Goal: Task Accomplishment & Management: Manage account settings

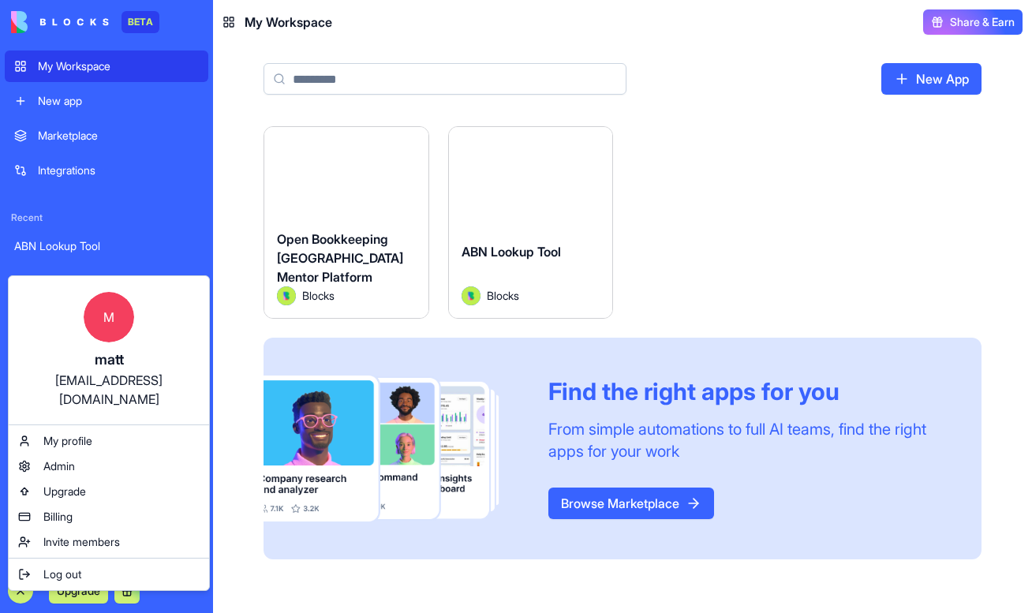
click at [340, 298] on html "BETA My Workspace New app Marketplace Integrations Recent ABN Lookup Tool Open …" at bounding box center [516, 306] width 1032 height 613
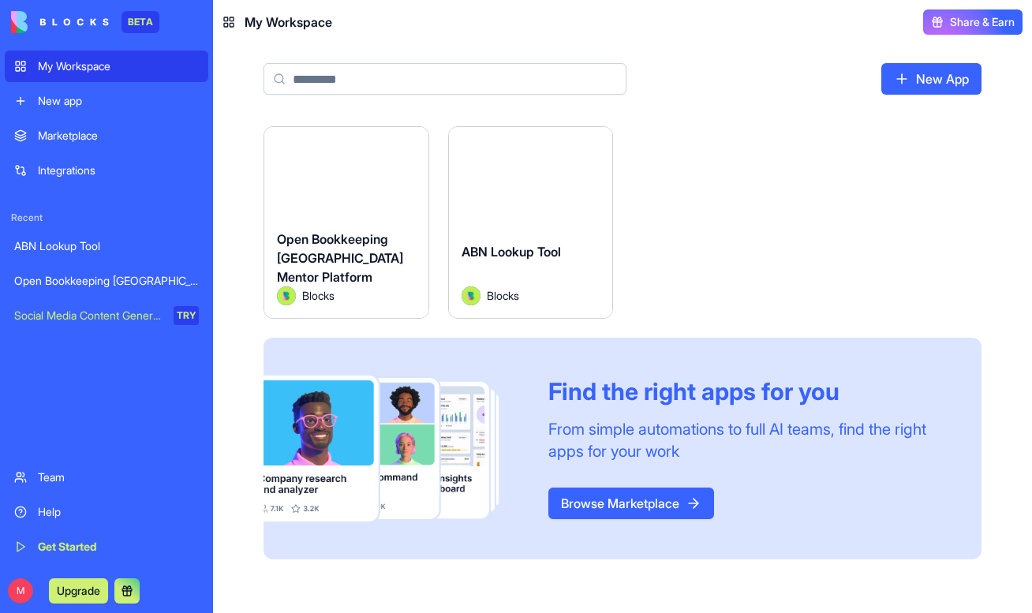
click at [332, 254] on span "Open Bookkeeping [GEOGRAPHIC_DATA] Mentor Platform" at bounding box center [340, 258] width 126 height 54
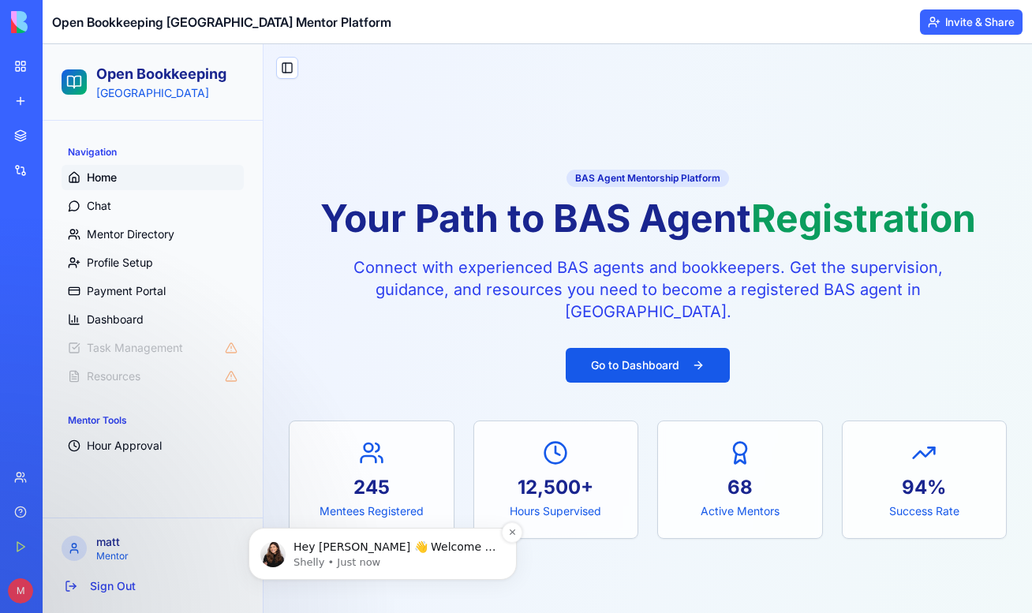
click at [411, 538] on div "Hey [PERSON_NAME] 👋 Welcome to Blocks 🙌 I'm here if you have any questions! [PE…" at bounding box center [382, 554] width 245 height 32
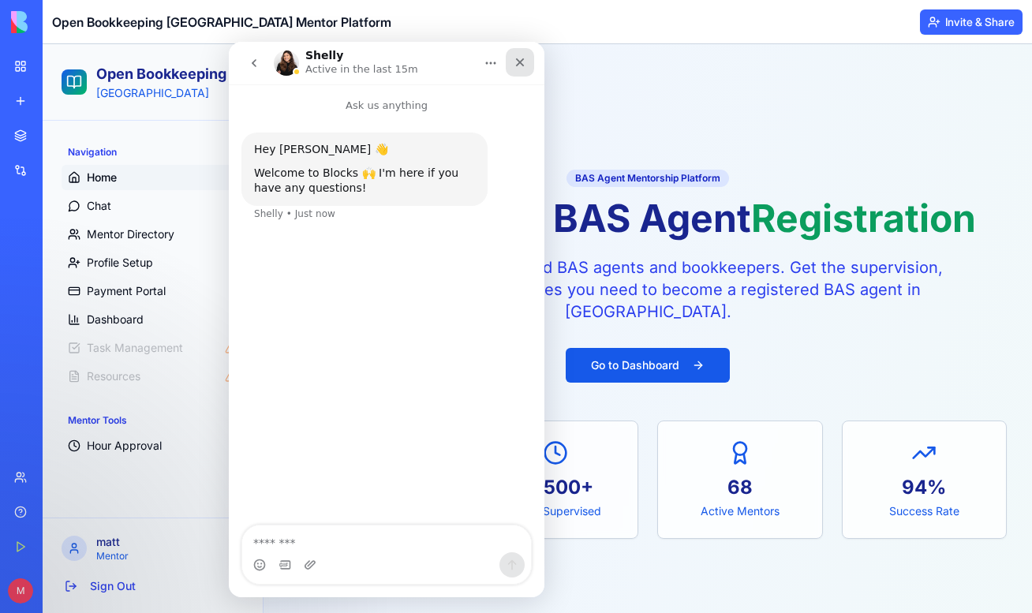
click at [528, 68] on div "Close" at bounding box center [520, 62] width 28 height 28
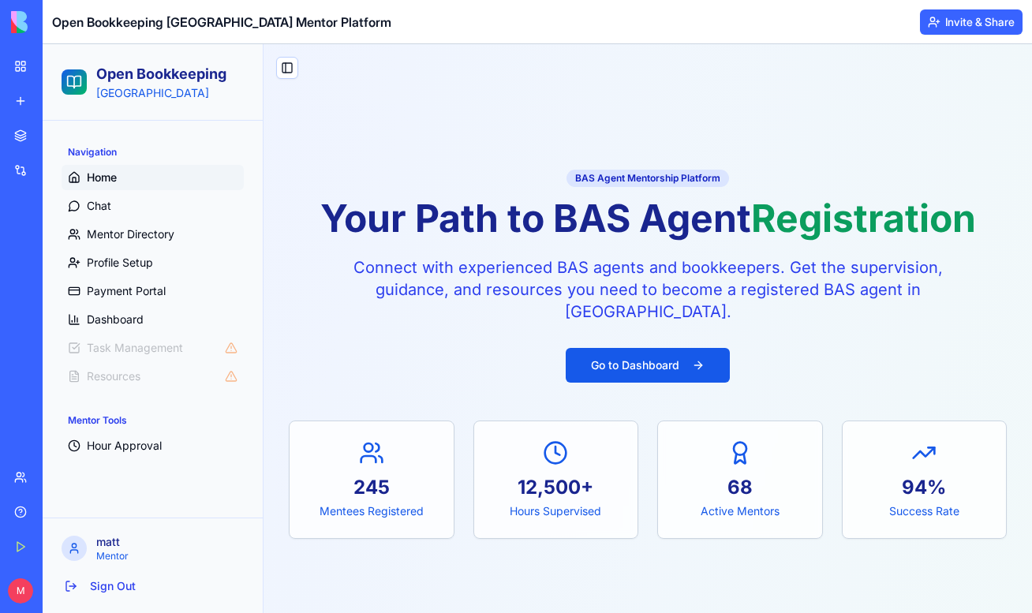
click at [600, 278] on p "Connect with experienced BAS agents and bookkeepers. Get the supervision, guida…" at bounding box center [648, 290] width 606 height 66
click at [673, 282] on p "Connect with experienced BAS agents and bookkeepers. Get the supervision, guida…" at bounding box center [648, 290] width 606 height 66
click at [456, 302] on p "Connect with experienced BAS agents and bookkeepers. Get the supervision, guida…" at bounding box center [648, 290] width 606 height 66
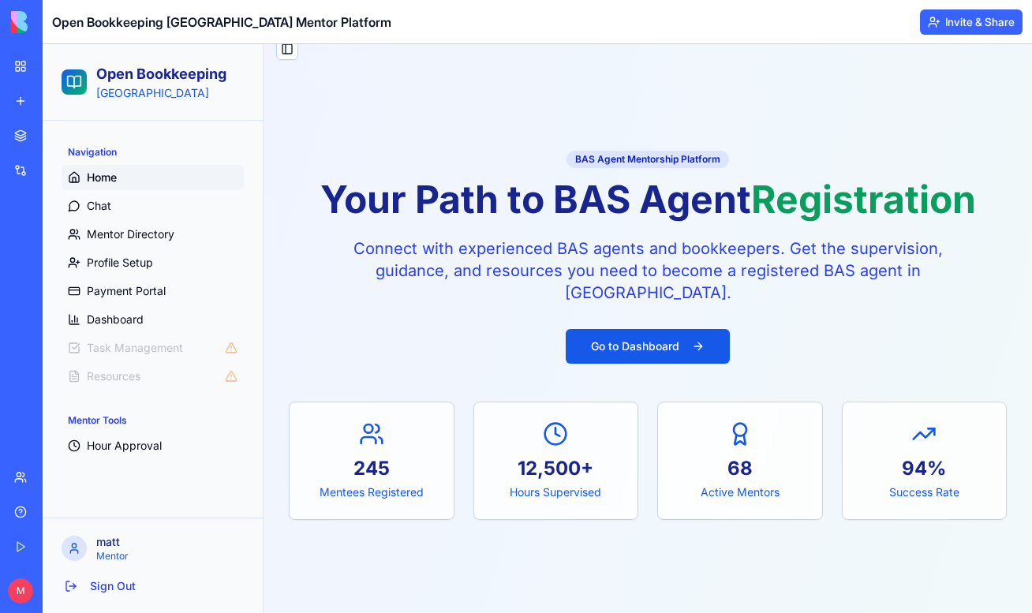
scroll to position [43, 0]
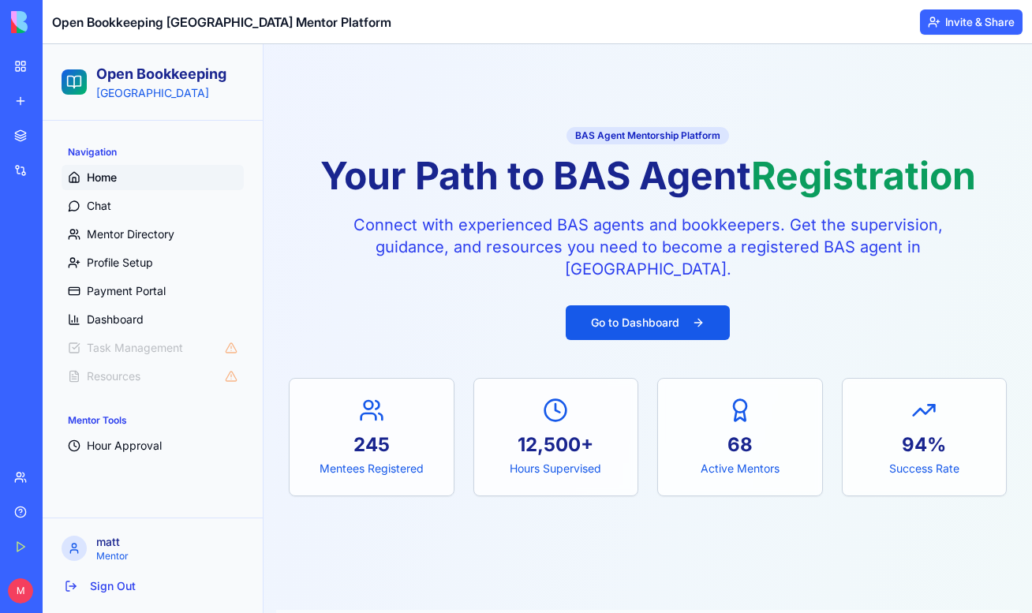
click at [734, 202] on div "BAS Agent Mentorship Platform Your Path to BAS Agent Registration Connect with …" at bounding box center [648, 203] width 718 height 156
click at [616, 210] on div "BAS Agent Mentorship Platform Your Path to BAS Agent Registration Connect with …" at bounding box center [648, 203] width 718 height 156
click at [657, 247] on p "Connect with experienced BAS agents and bookkeepers. Get the supervision, guida…" at bounding box center [648, 247] width 606 height 66
click at [659, 234] on p "Connect with experienced BAS agents and bookkeepers. Get the supervision, guida…" at bounding box center [648, 247] width 606 height 66
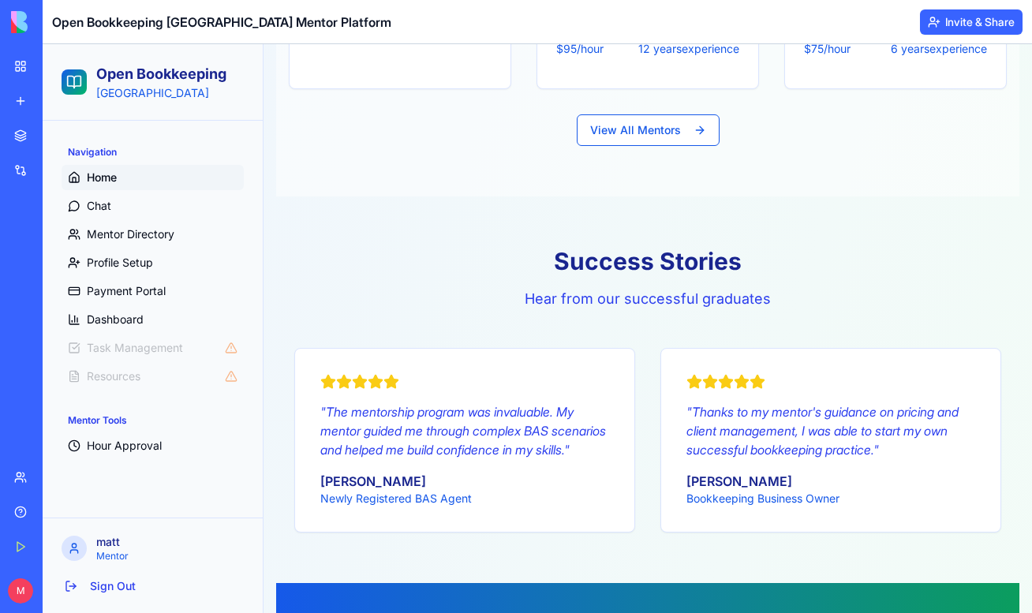
scroll to position [1794, 0]
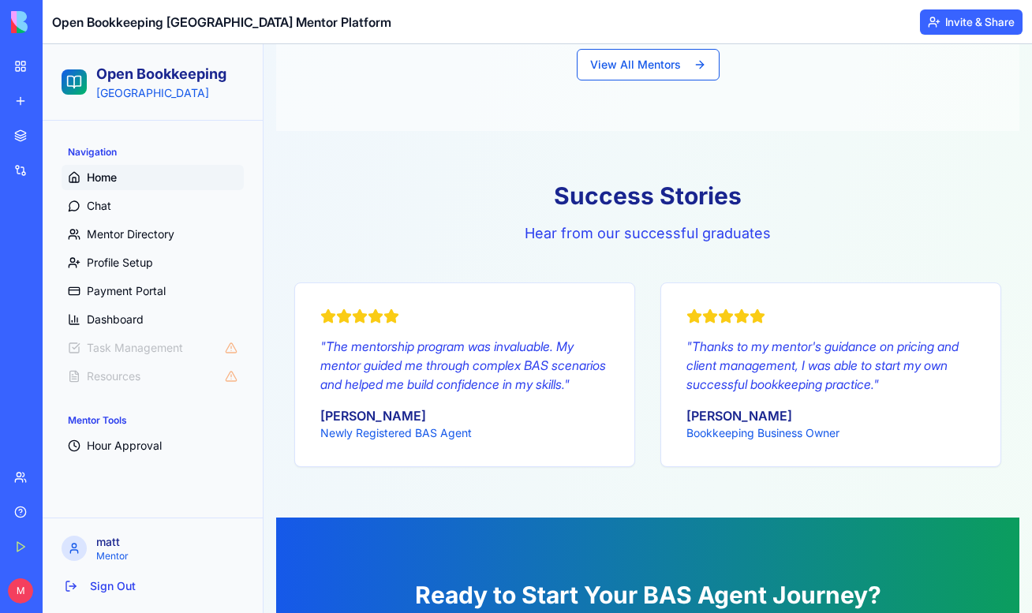
click at [58, 107] on div "New app" at bounding box center [48, 101] width 21 height 16
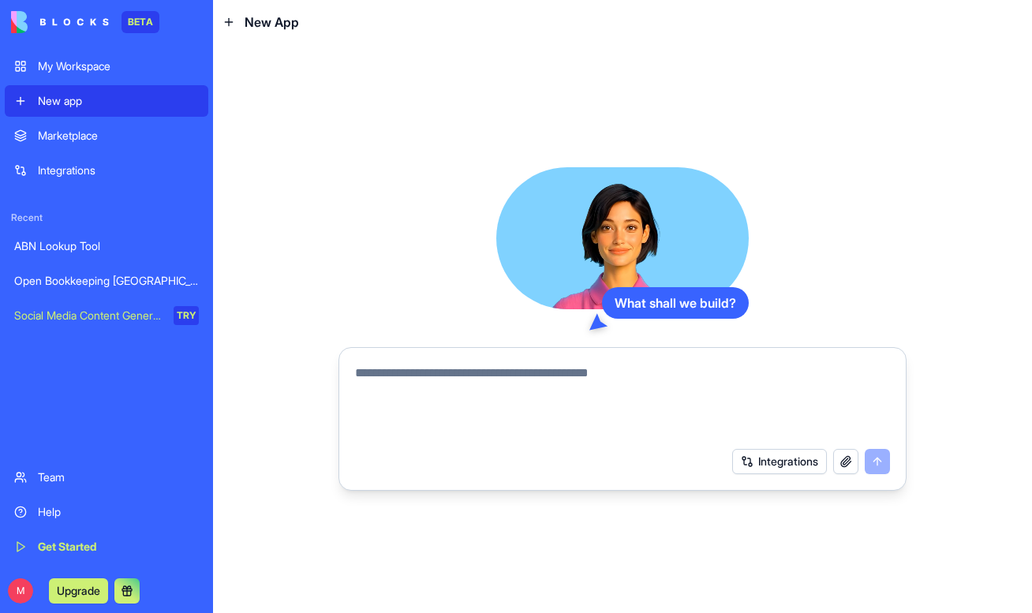
click at [455, 370] on textarea at bounding box center [622, 402] width 535 height 76
paste textarea "**********"
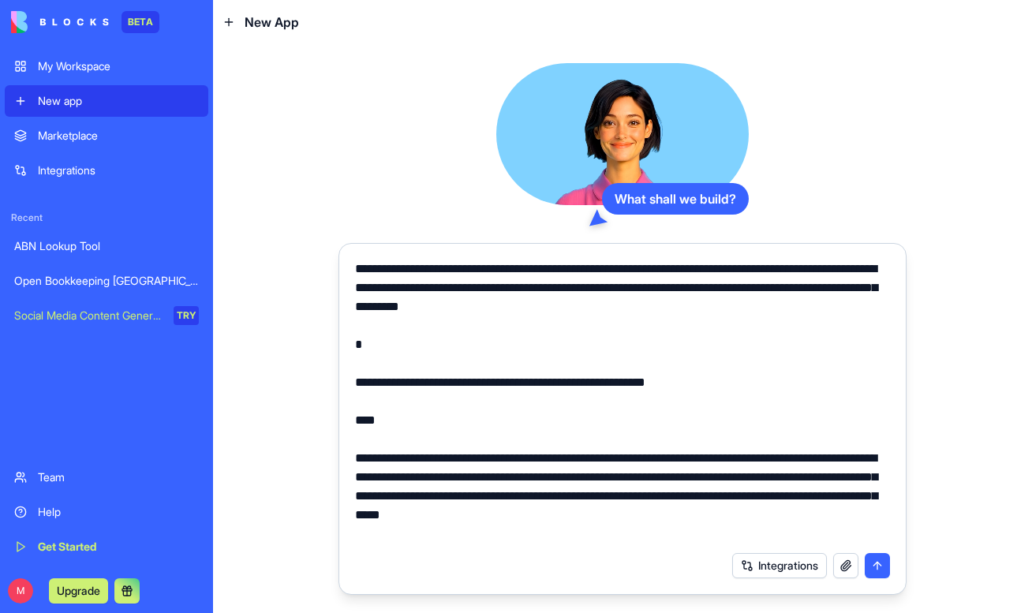
drag, startPoint x: 510, startPoint y: 348, endPoint x: 310, endPoint y: 234, distance: 229.8
click at [310, 234] on div "What shall we build? Integrations" at bounding box center [622, 328] width 819 height 569
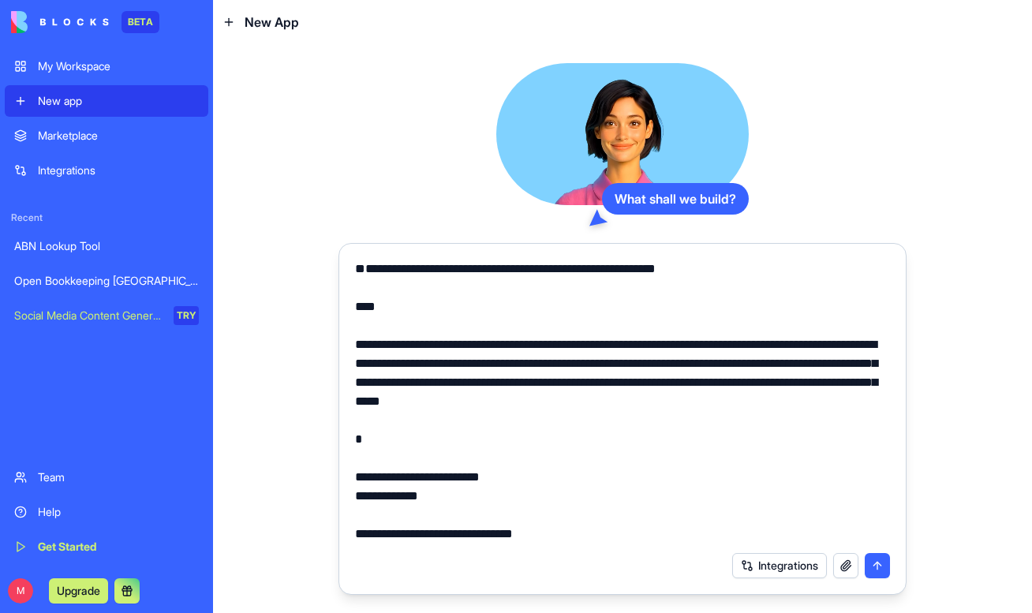
click at [710, 307] on textarea at bounding box center [622, 402] width 535 height 284
drag, startPoint x: 725, startPoint y: 308, endPoint x: 598, endPoint y: 309, distance: 127.9
click at [492, 347] on textarea at bounding box center [622, 402] width 535 height 284
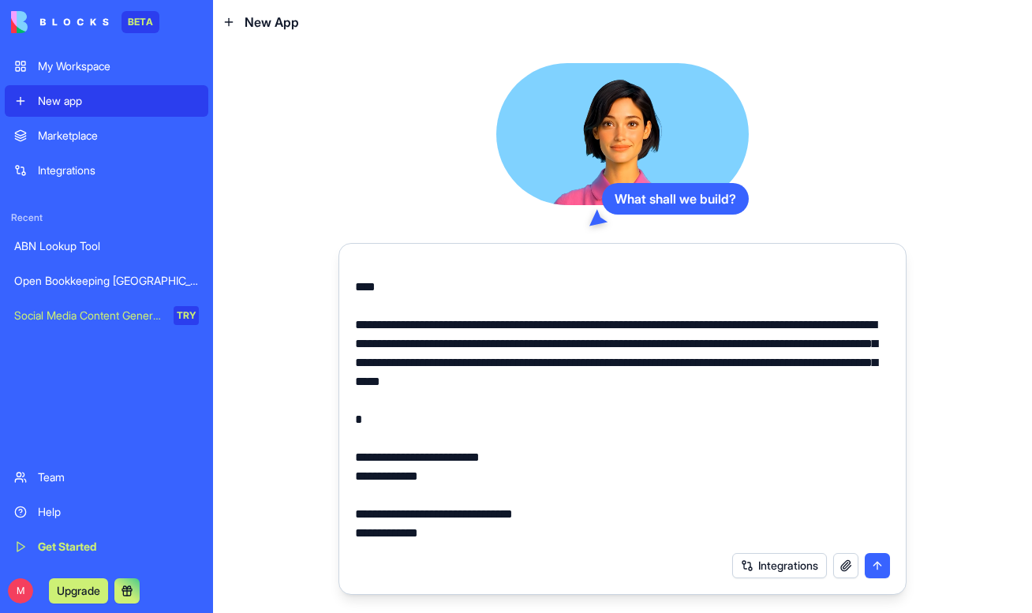
scroll to position [25, 0]
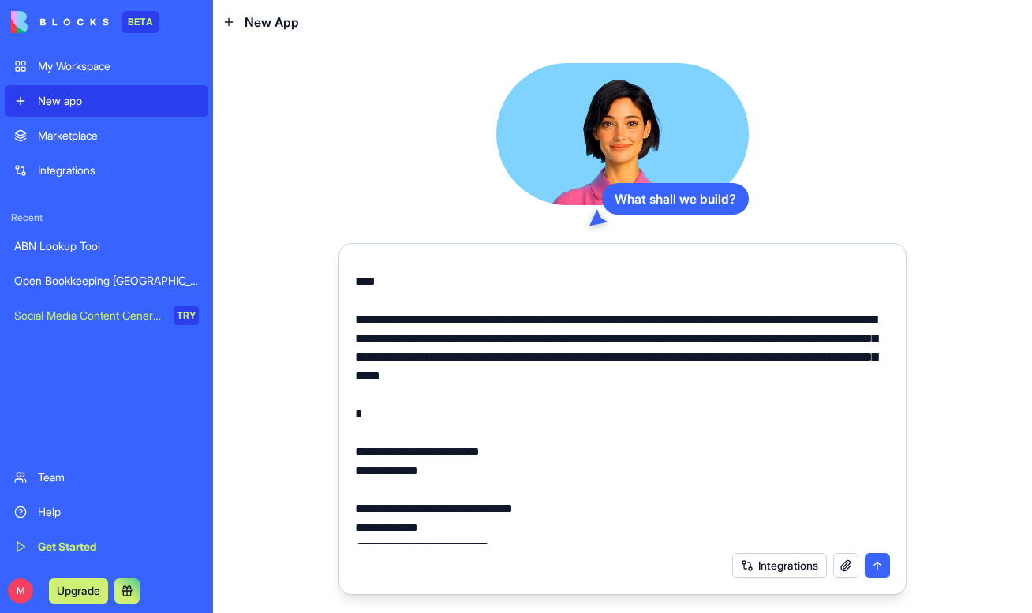
click at [508, 351] on textarea at bounding box center [622, 402] width 535 height 284
click at [628, 358] on textarea at bounding box center [622, 402] width 535 height 284
click at [683, 356] on textarea at bounding box center [622, 402] width 535 height 284
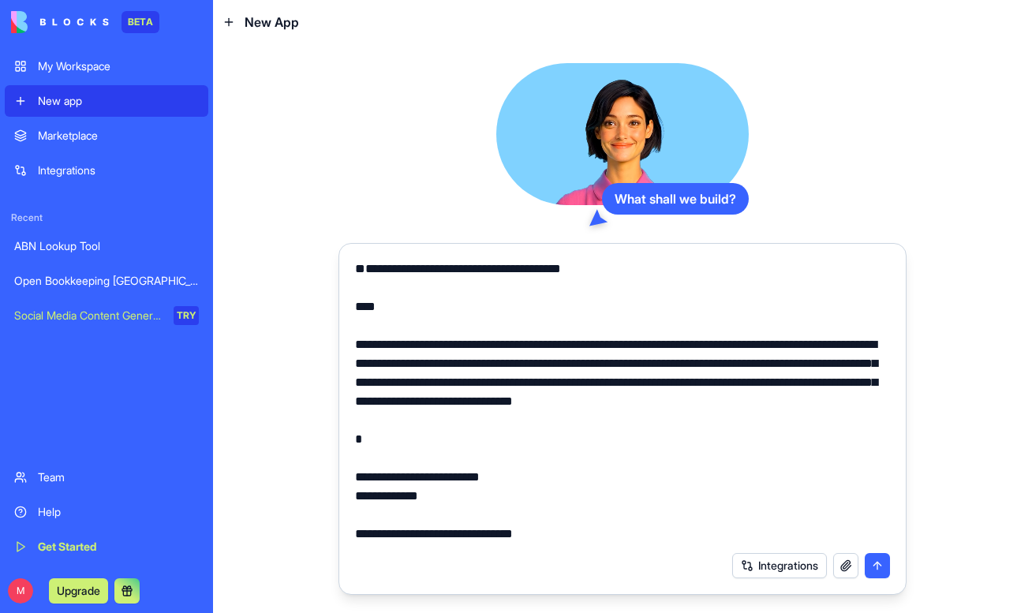
click at [594, 395] on textarea at bounding box center [622, 402] width 535 height 284
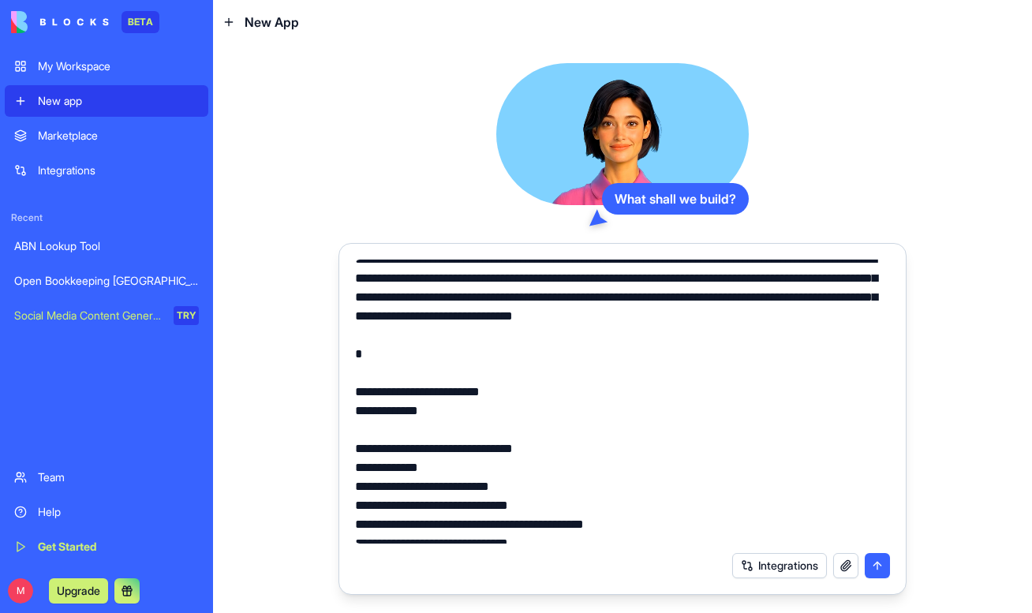
click at [590, 336] on textarea at bounding box center [622, 402] width 535 height 284
click at [646, 324] on textarea at bounding box center [622, 402] width 535 height 284
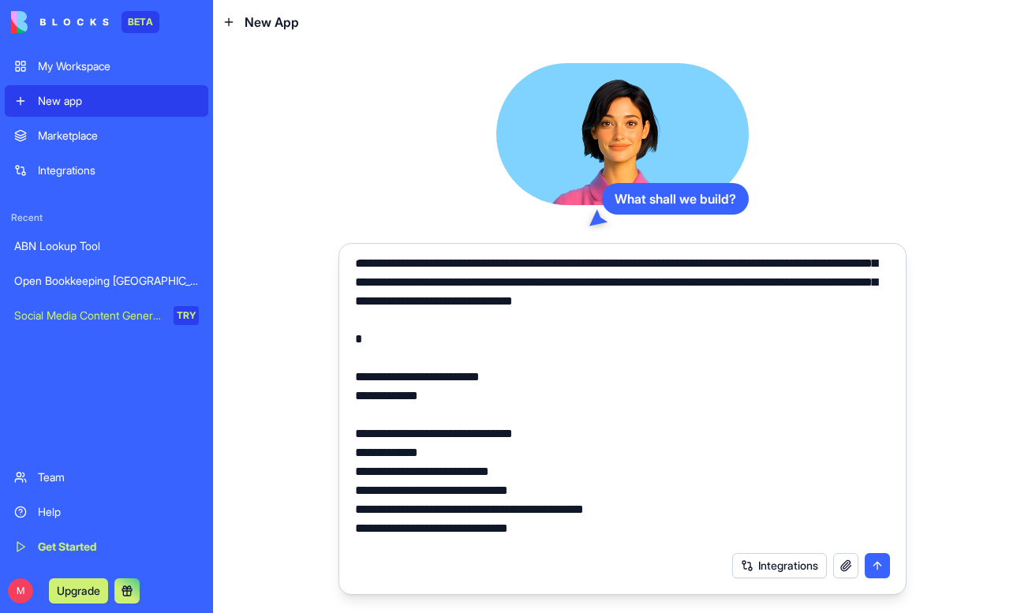
scroll to position [102, 0]
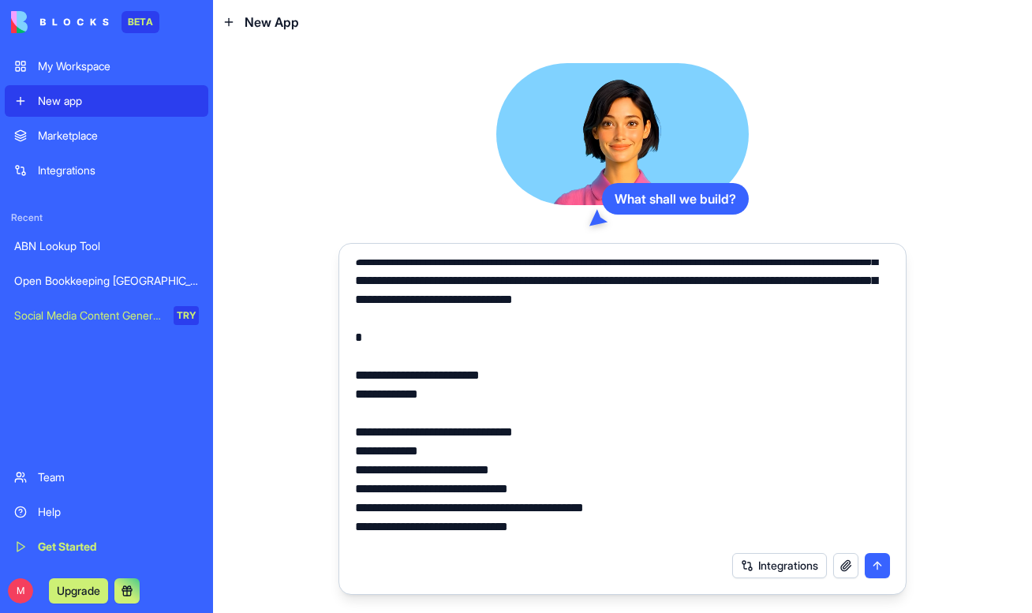
click at [587, 321] on textarea at bounding box center [622, 402] width 535 height 284
click at [592, 317] on textarea at bounding box center [622, 402] width 535 height 284
click at [667, 329] on textarea at bounding box center [622, 402] width 535 height 284
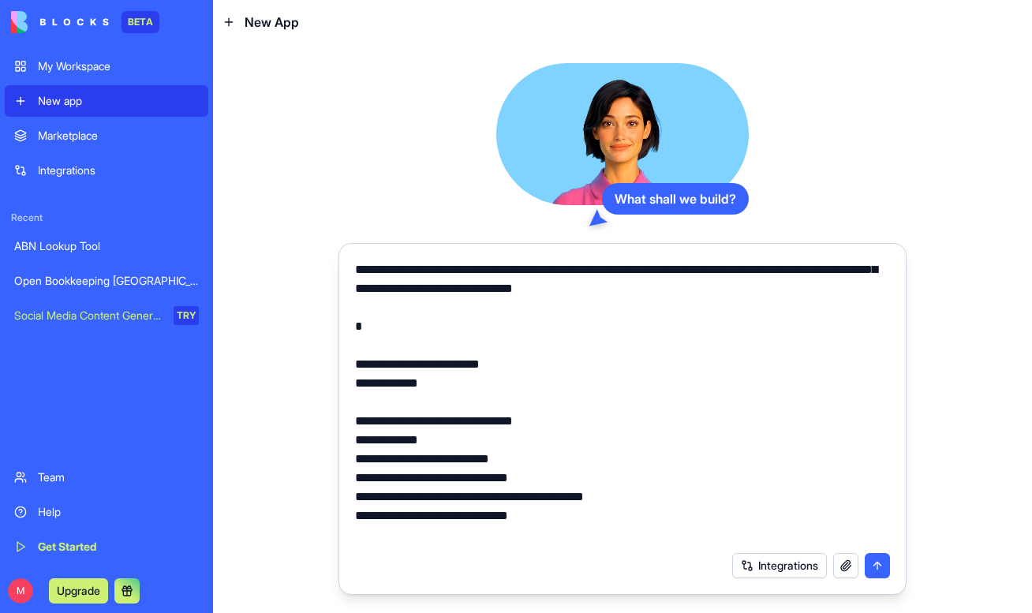
scroll to position [116, 0]
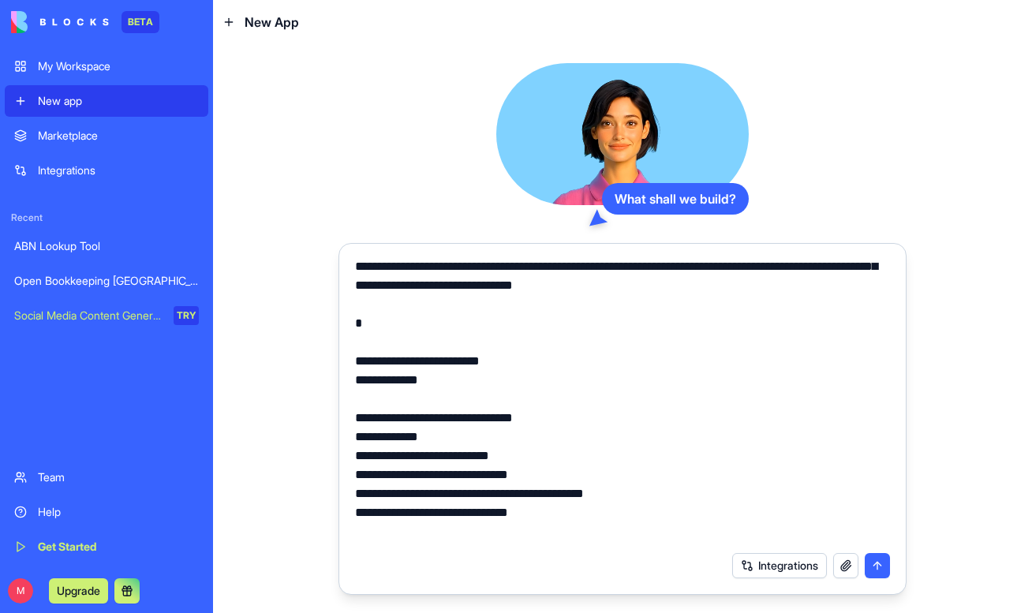
click at [579, 318] on textarea at bounding box center [622, 402] width 535 height 284
click at [504, 324] on textarea at bounding box center [622, 402] width 535 height 284
click at [685, 303] on textarea at bounding box center [622, 402] width 535 height 284
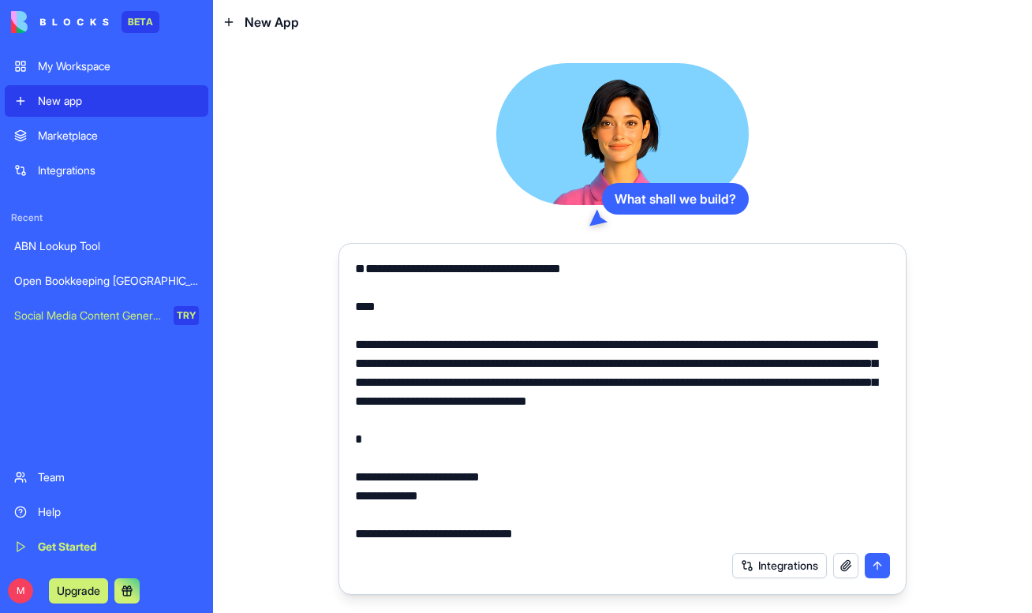
click at [352, 443] on div at bounding box center [623, 397] width 554 height 294
click at [355, 439] on textarea at bounding box center [622, 402] width 535 height 284
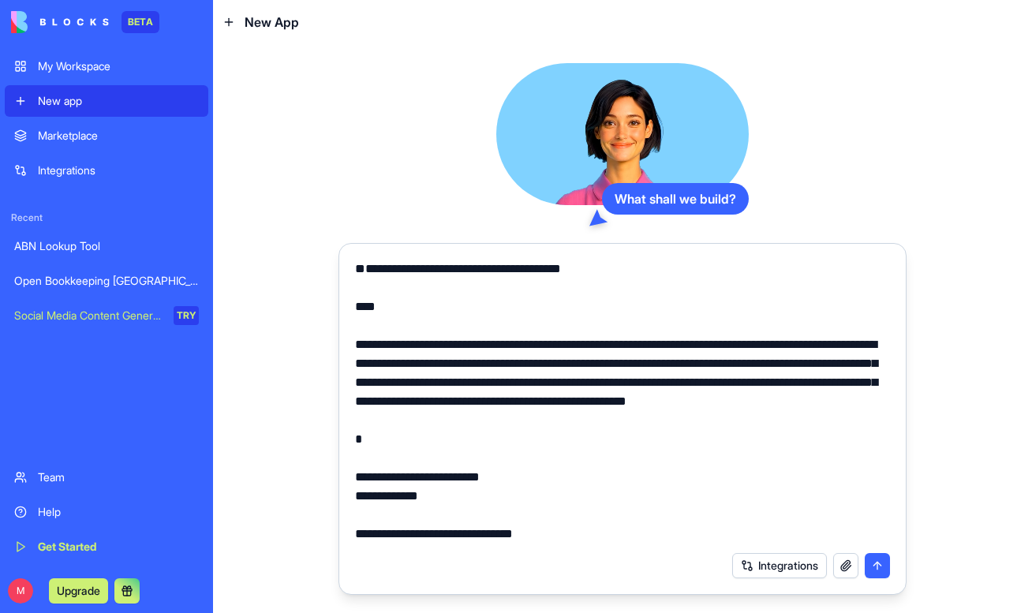
click at [532, 438] on textarea at bounding box center [622, 402] width 535 height 284
click at [525, 442] on textarea at bounding box center [622, 402] width 535 height 284
click at [669, 440] on textarea at bounding box center [622, 402] width 535 height 284
click at [695, 450] on textarea at bounding box center [622, 402] width 535 height 284
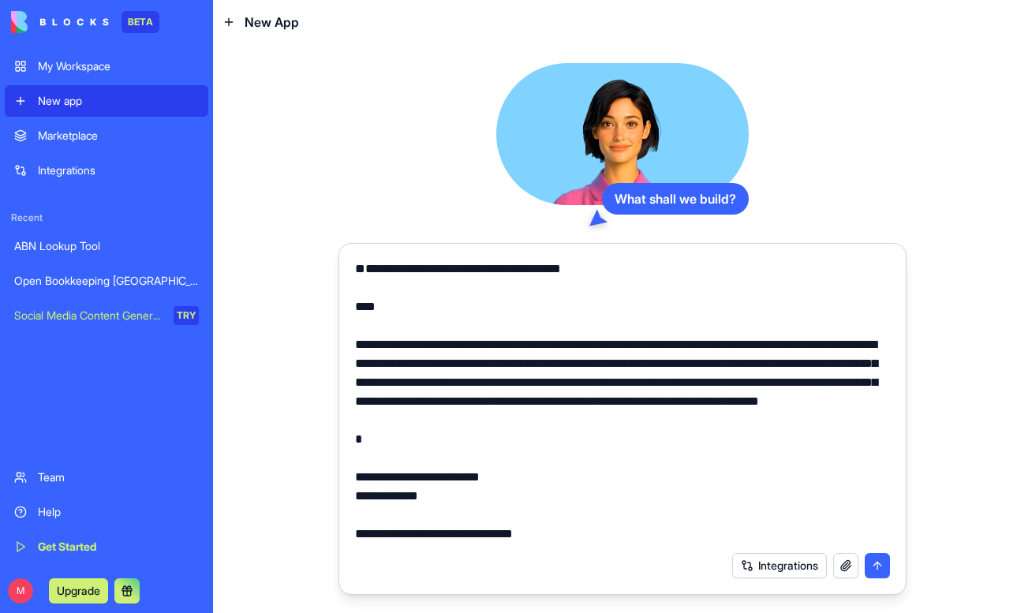
click at [728, 435] on textarea at bounding box center [622, 402] width 535 height 284
click at [624, 439] on textarea at bounding box center [622, 402] width 535 height 284
click at [643, 450] on textarea at bounding box center [622, 402] width 535 height 284
click at [709, 458] on textarea at bounding box center [622, 402] width 535 height 284
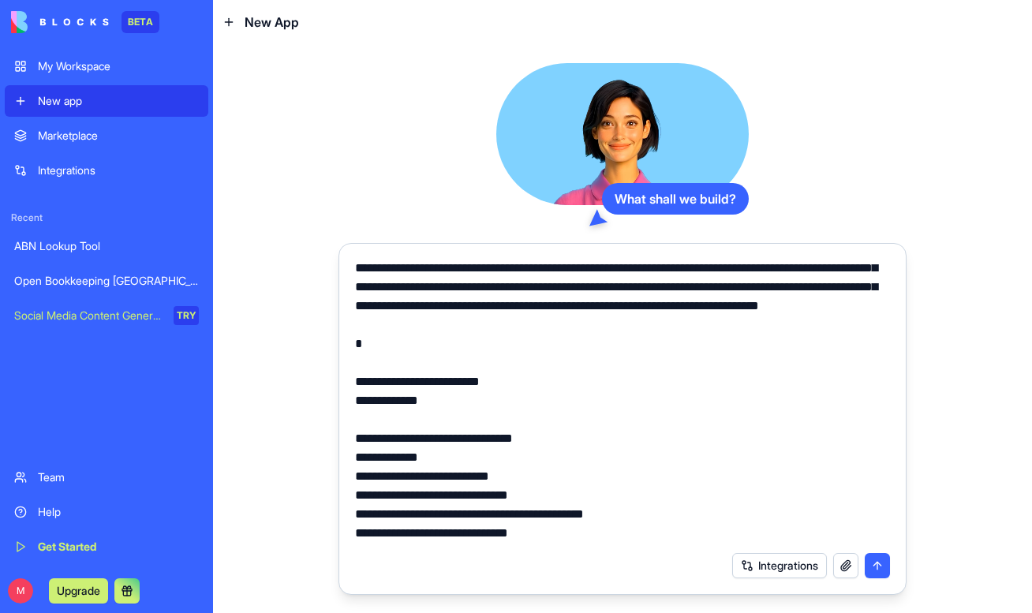
scroll to position [135, 0]
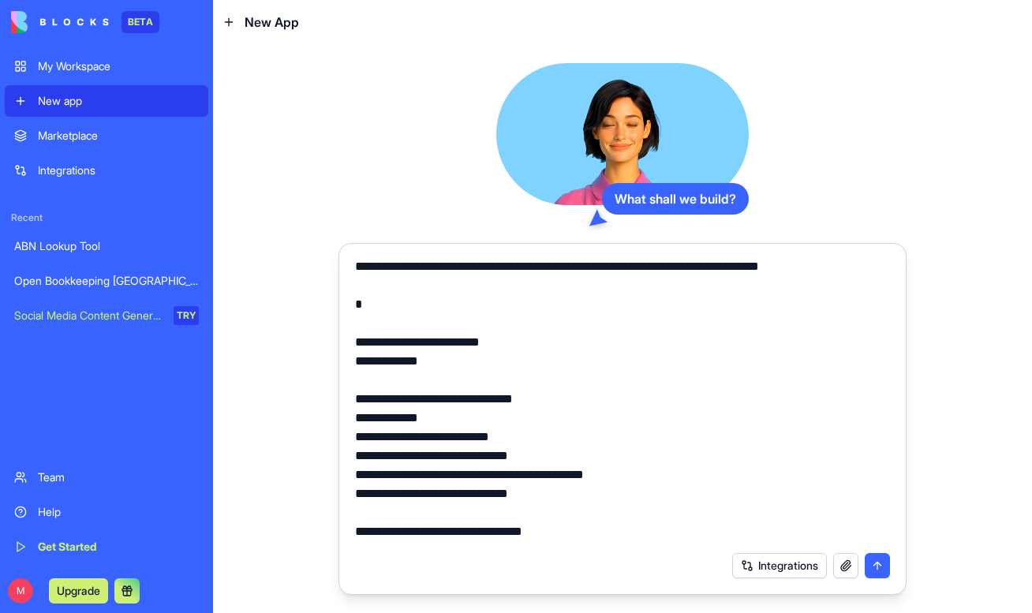
click at [562, 321] on textarea at bounding box center [622, 402] width 535 height 284
click at [580, 327] on textarea at bounding box center [622, 402] width 535 height 284
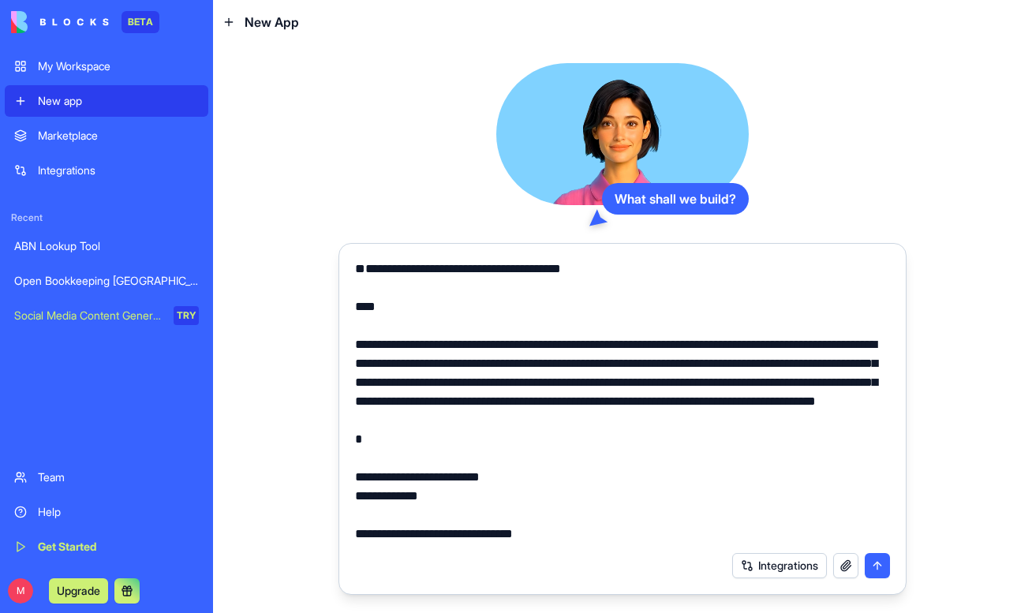
click at [491, 484] on textarea at bounding box center [622, 402] width 535 height 284
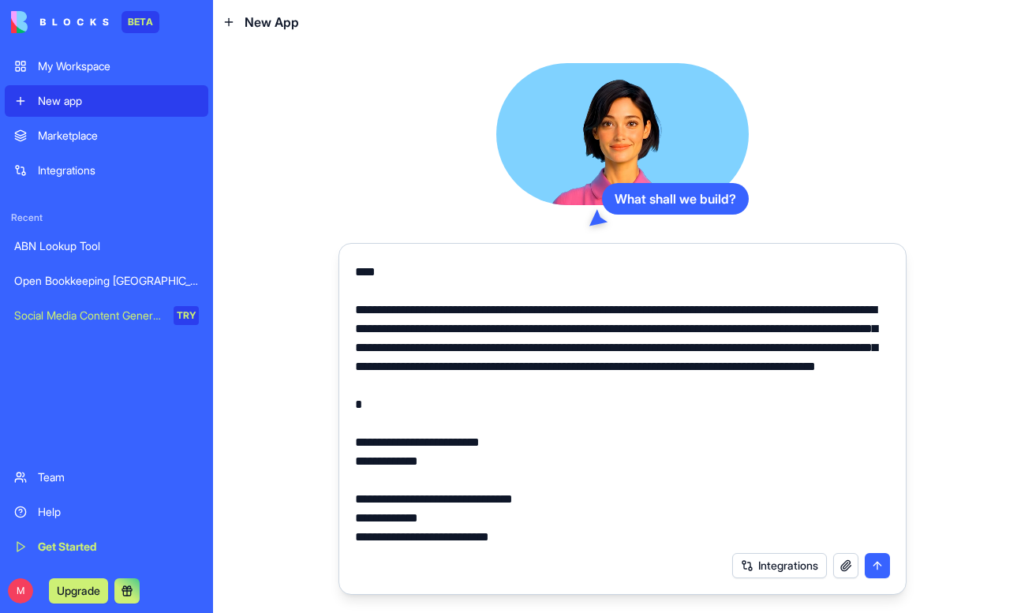
click at [420, 459] on textarea at bounding box center [622, 402] width 535 height 284
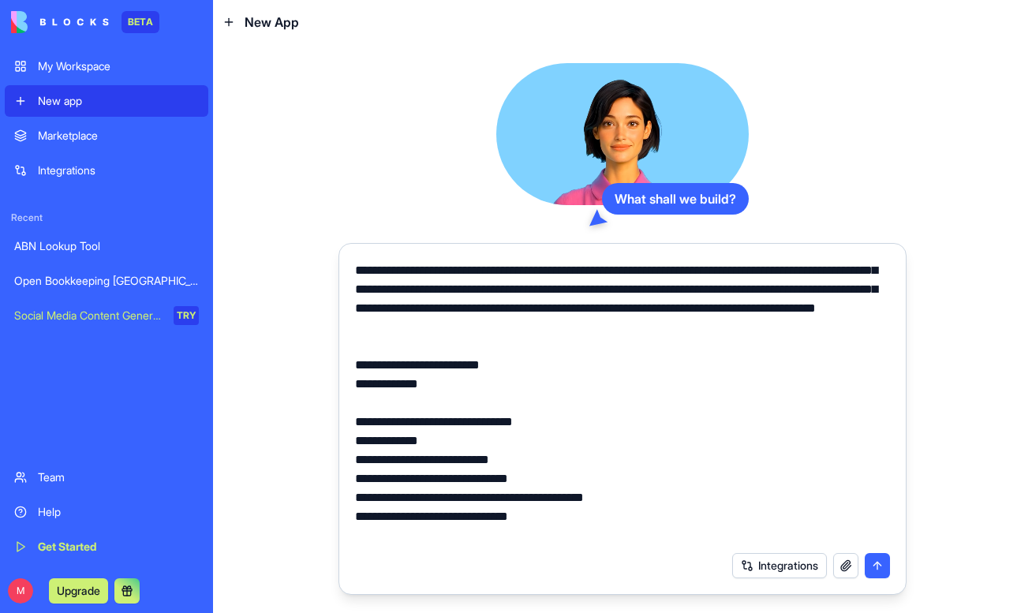
scroll to position [108, 0]
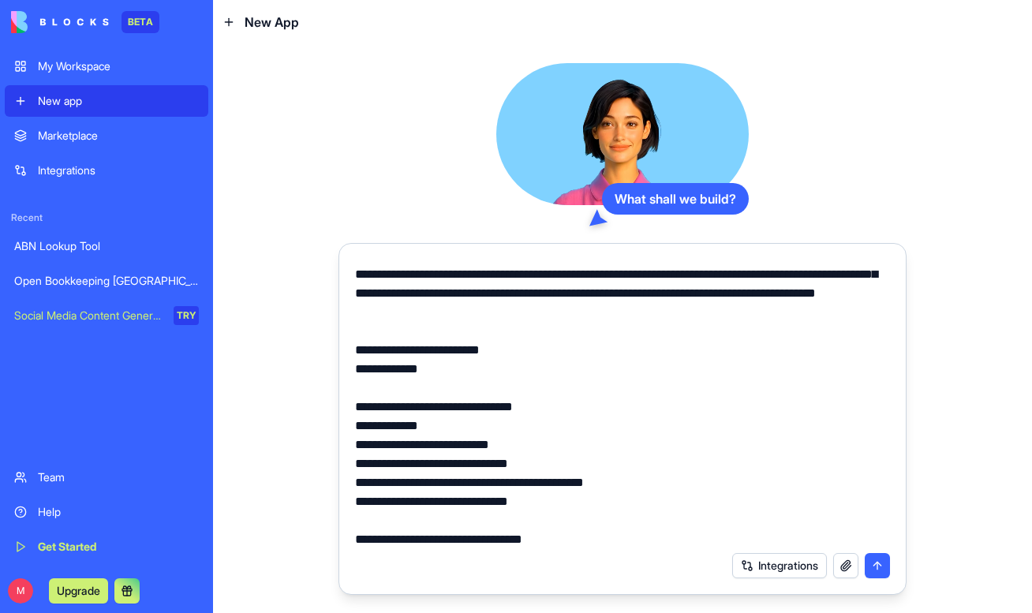
click at [489, 424] on textarea at bounding box center [622, 402] width 535 height 284
click at [460, 450] on textarea at bounding box center [622, 402] width 535 height 284
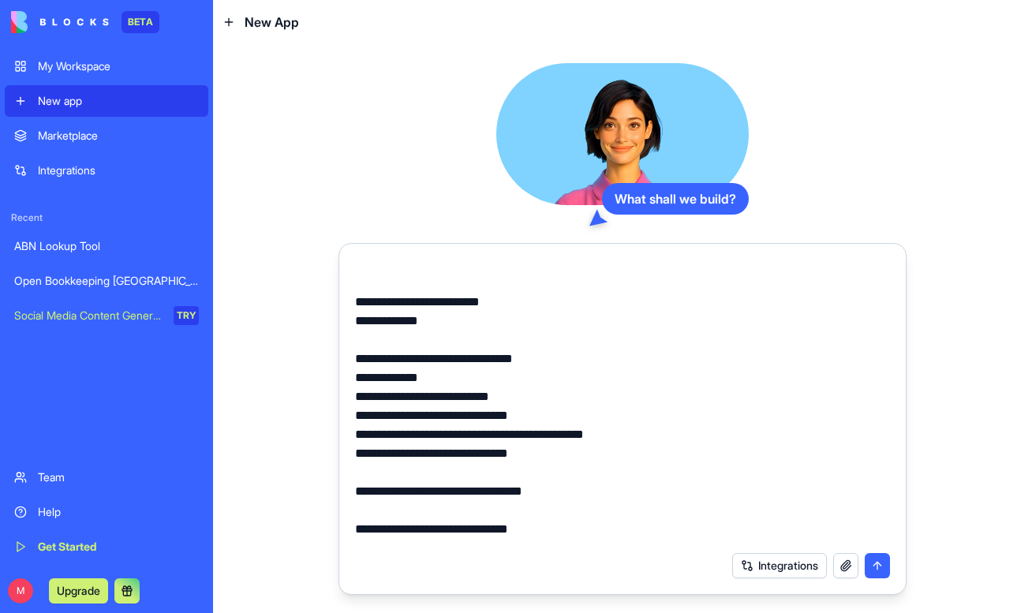
click at [464, 398] on textarea at bounding box center [622, 402] width 535 height 284
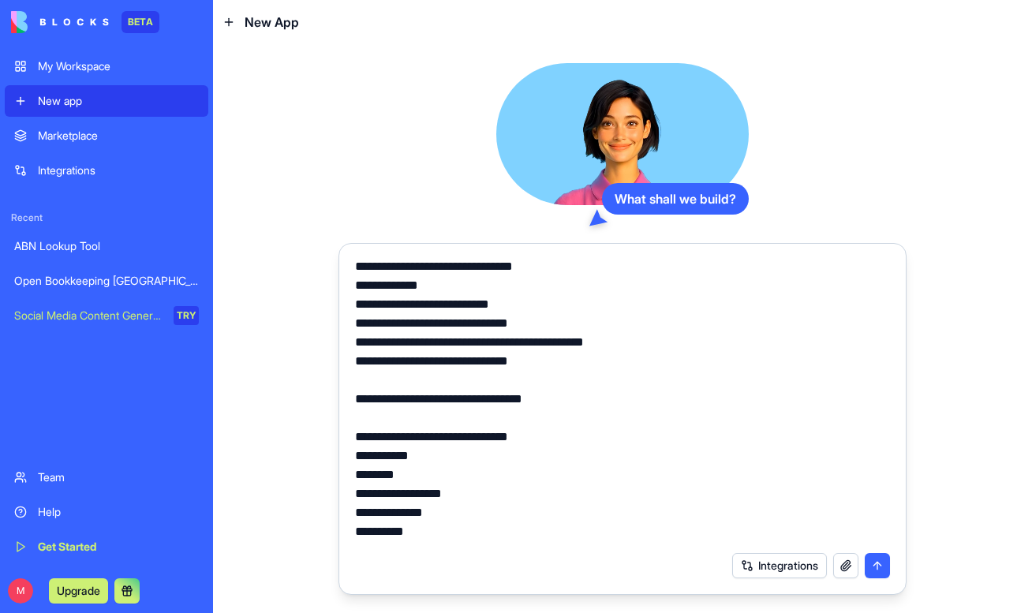
scroll to position [257, 0]
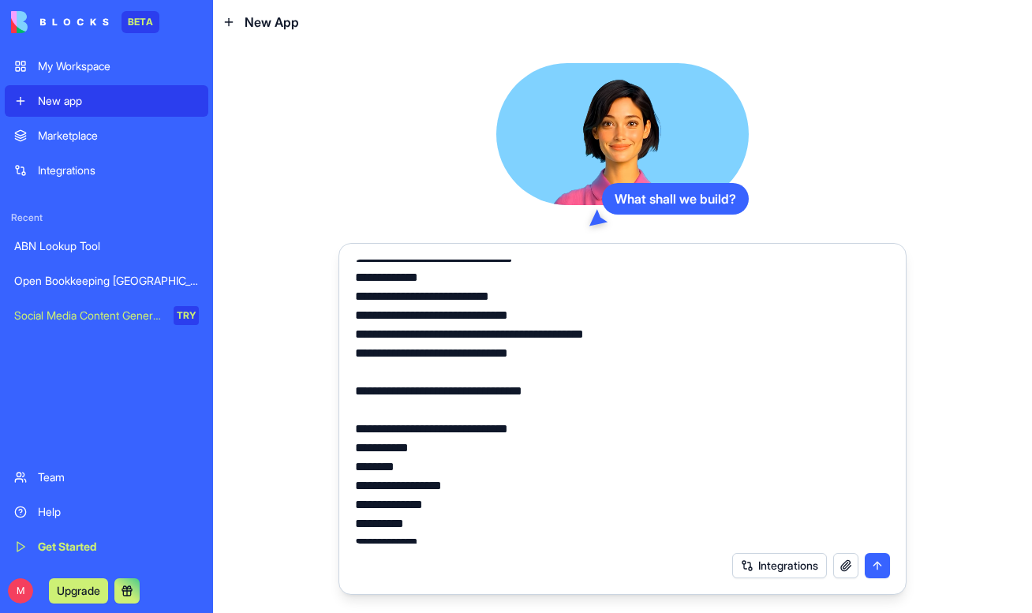
click at [384, 334] on textarea at bounding box center [622, 402] width 535 height 284
click at [556, 366] on textarea at bounding box center [622, 402] width 535 height 284
click at [542, 360] on textarea at bounding box center [622, 402] width 535 height 284
click at [465, 373] on textarea at bounding box center [622, 402] width 535 height 284
click at [478, 355] on textarea at bounding box center [622, 402] width 535 height 284
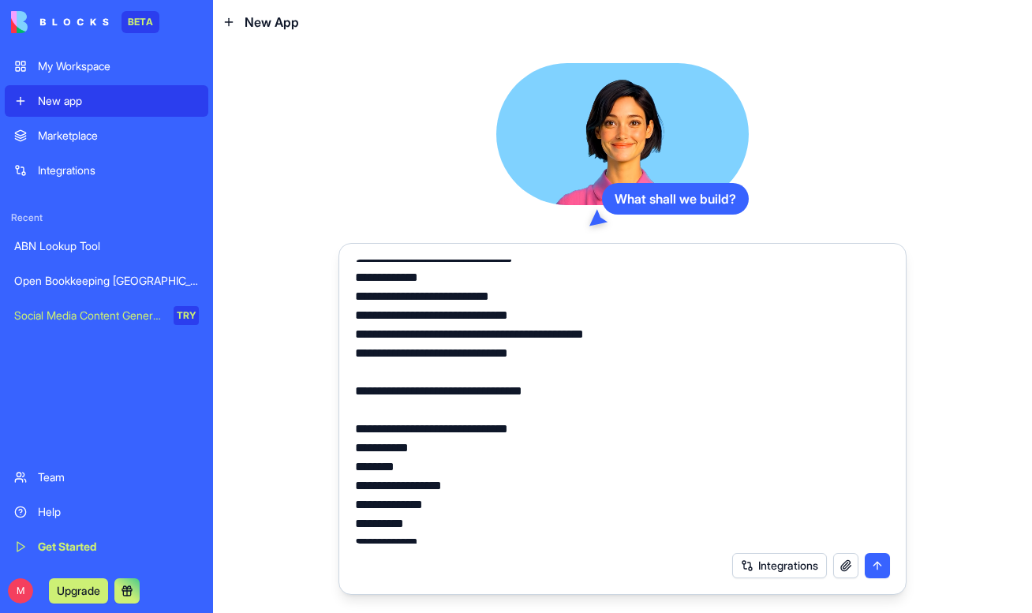
click at [575, 373] on textarea at bounding box center [622, 402] width 535 height 284
click at [454, 385] on textarea at bounding box center [622, 402] width 535 height 284
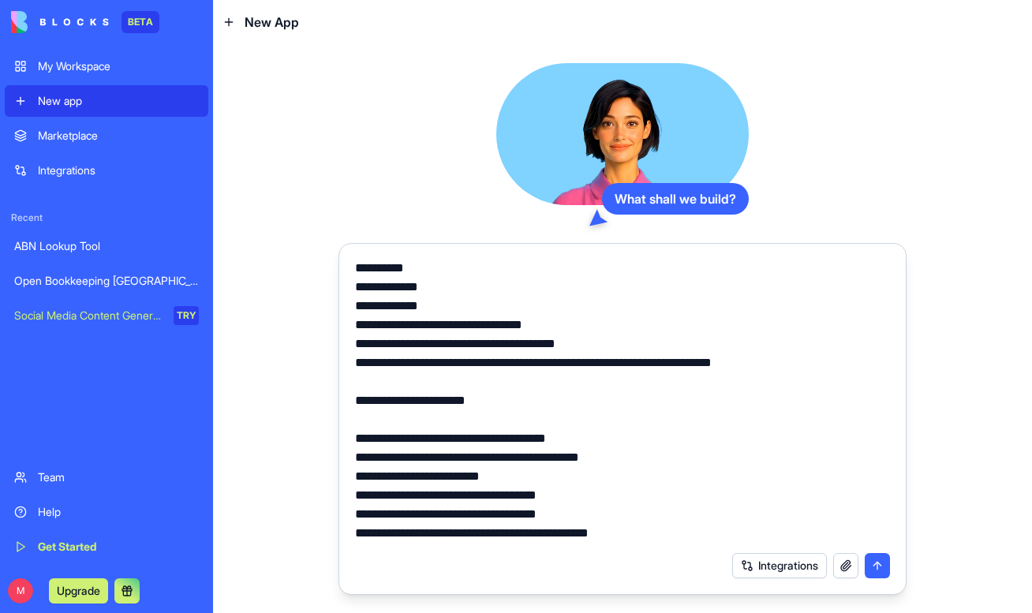
scroll to position [523, 0]
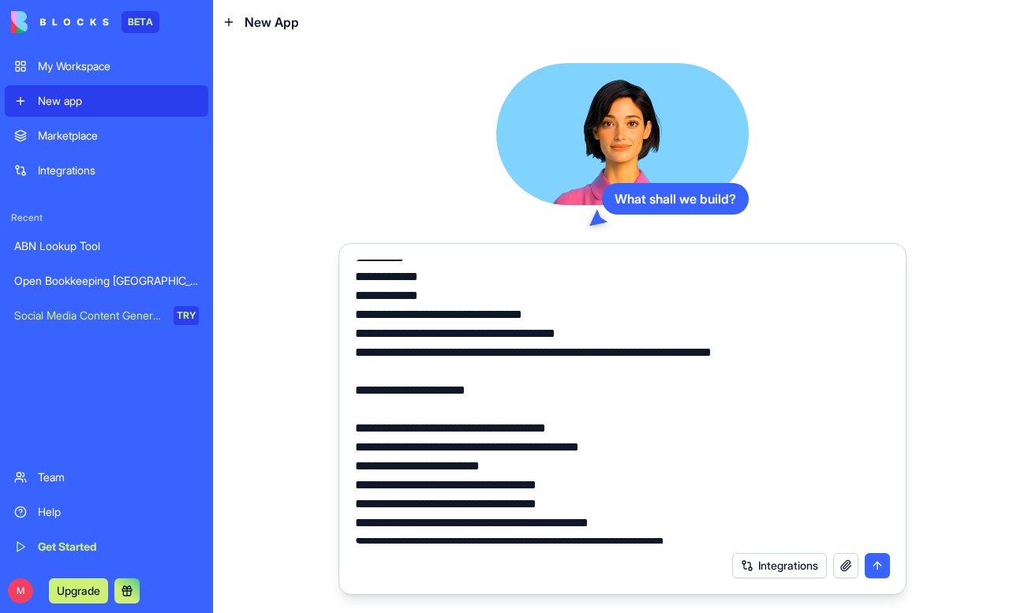
click at [529, 396] on textarea at bounding box center [622, 402] width 535 height 284
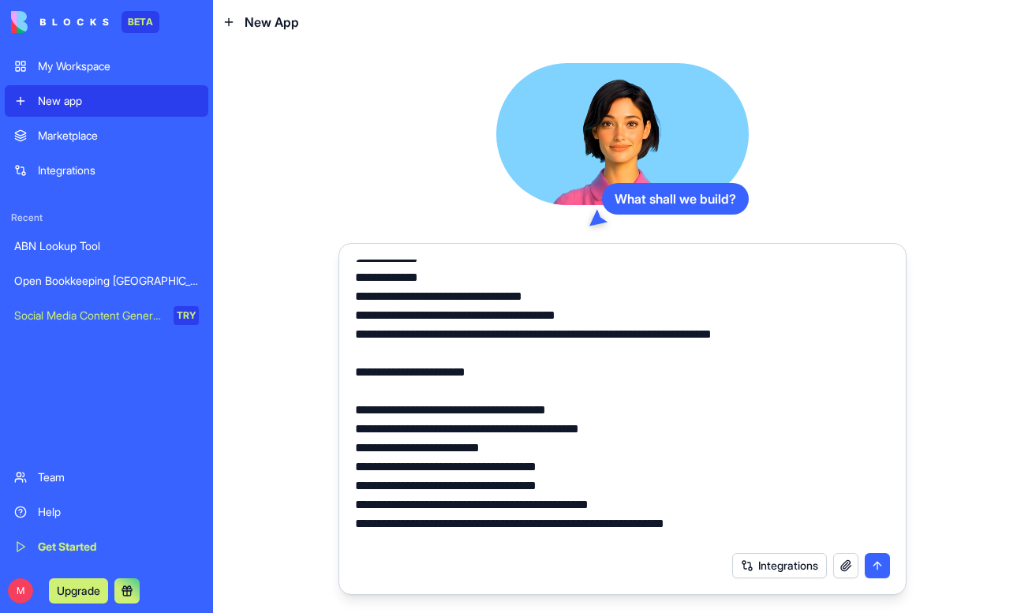
scroll to position [542, 0]
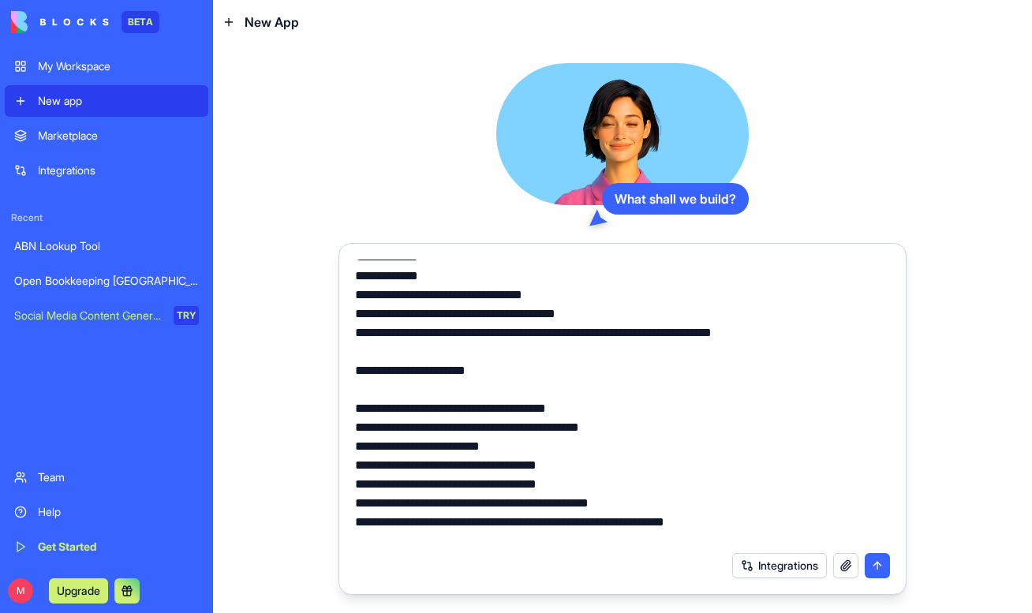
click at [497, 386] on textarea at bounding box center [622, 402] width 535 height 284
click at [580, 395] on textarea at bounding box center [622, 402] width 535 height 284
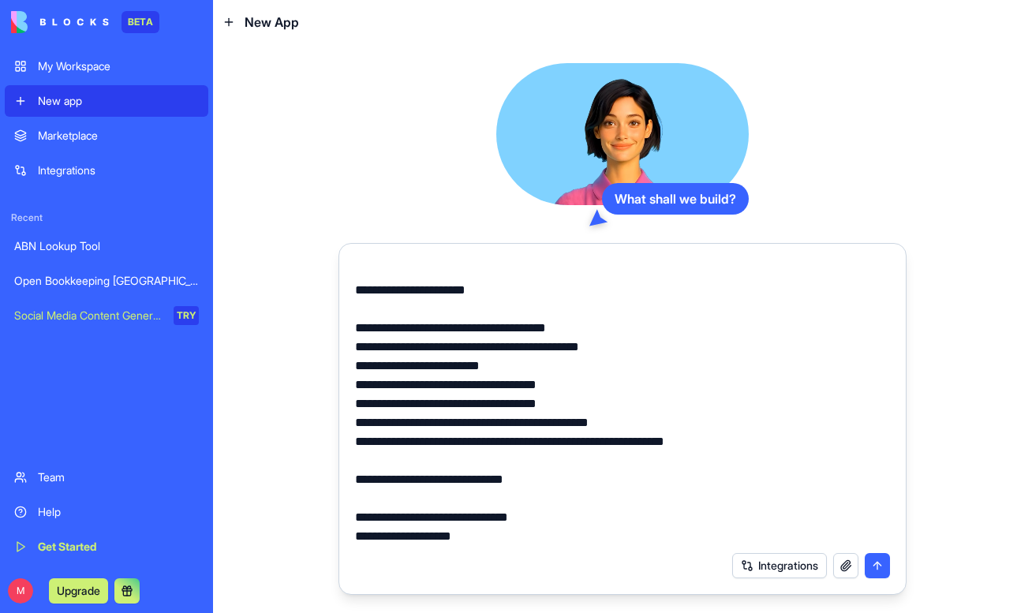
scroll to position [631, 0]
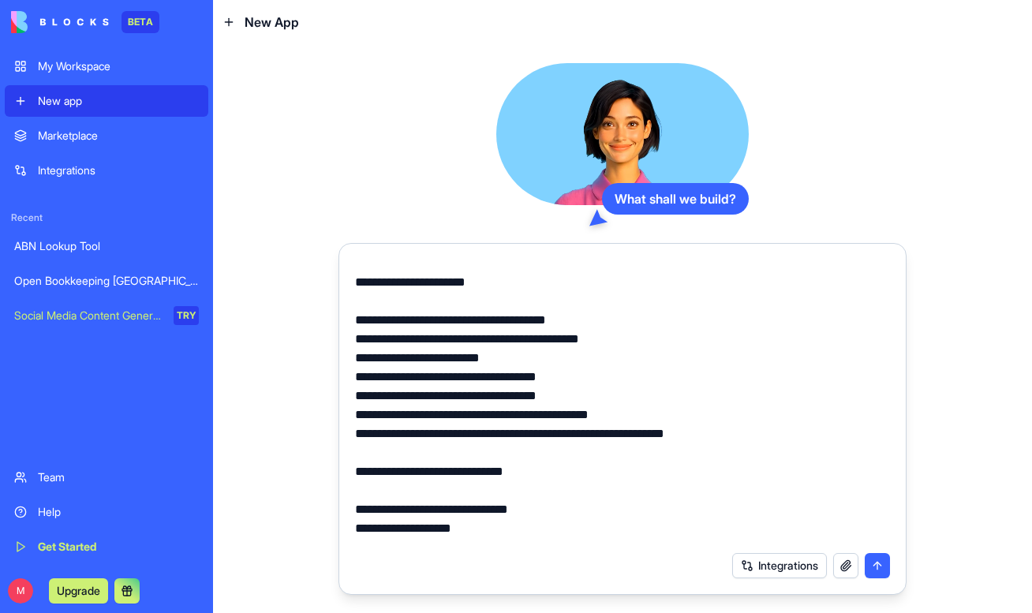
click at [479, 298] on textarea at bounding box center [622, 402] width 535 height 284
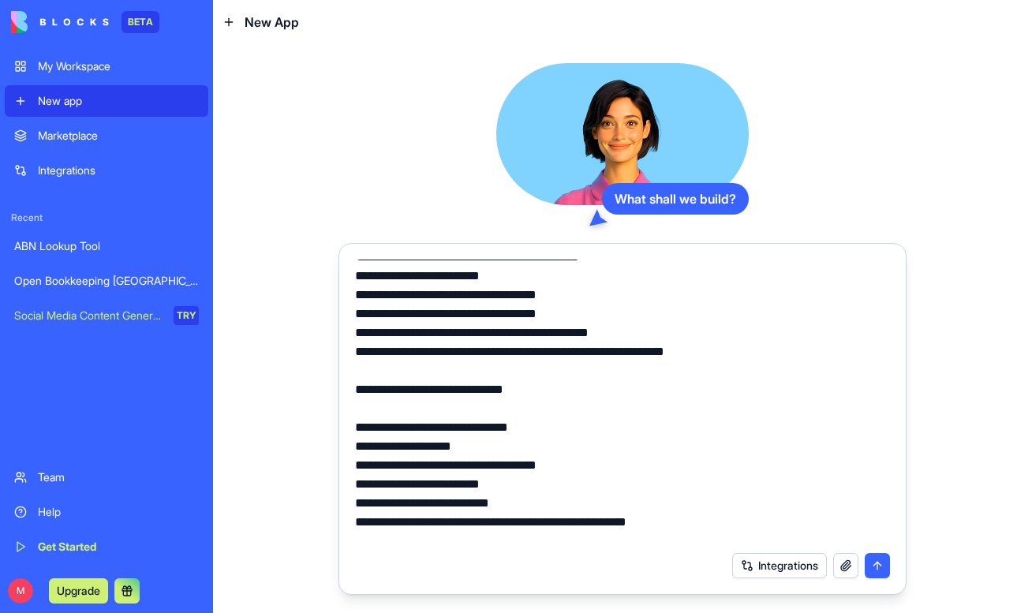
scroll to position [714, 0]
click at [424, 312] on textarea at bounding box center [622, 402] width 535 height 284
click at [500, 317] on textarea at bounding box center [622, 402] width 535 height 284
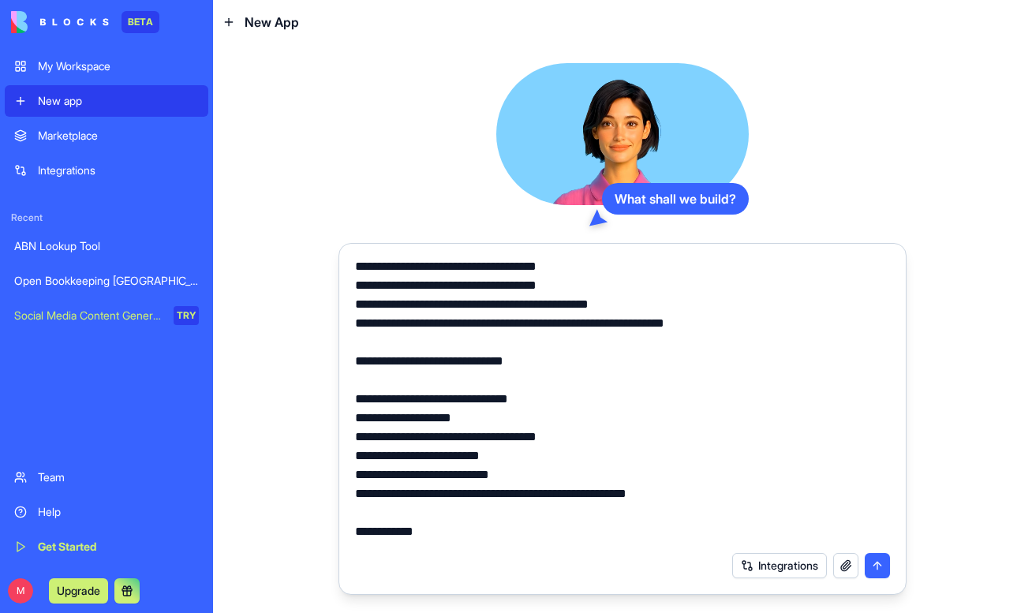
click at [450, 309] on textarea at bounding box center [622, 402] width 535 height 284
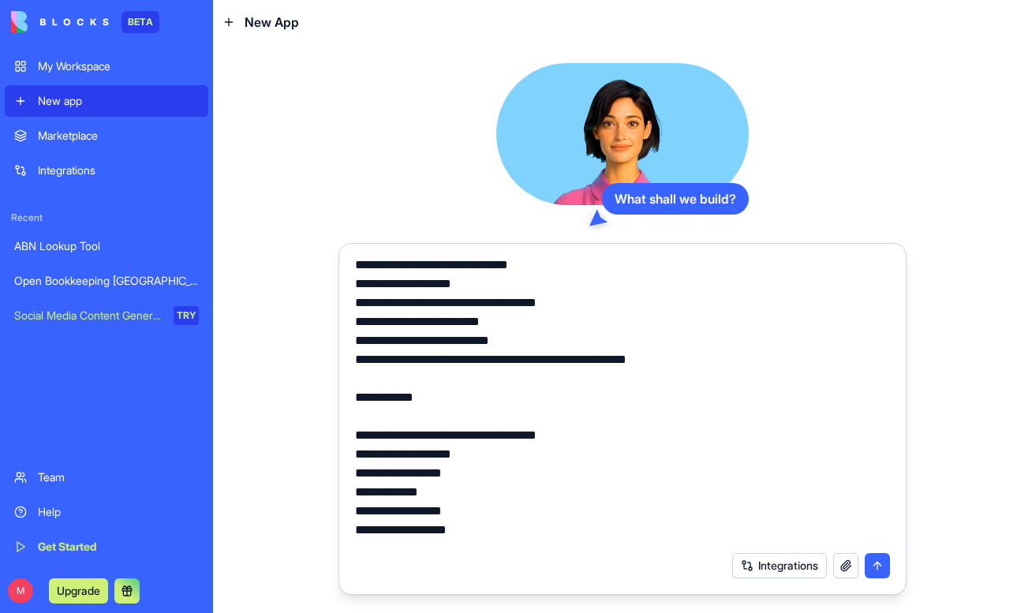
scroll to position [885, 0]
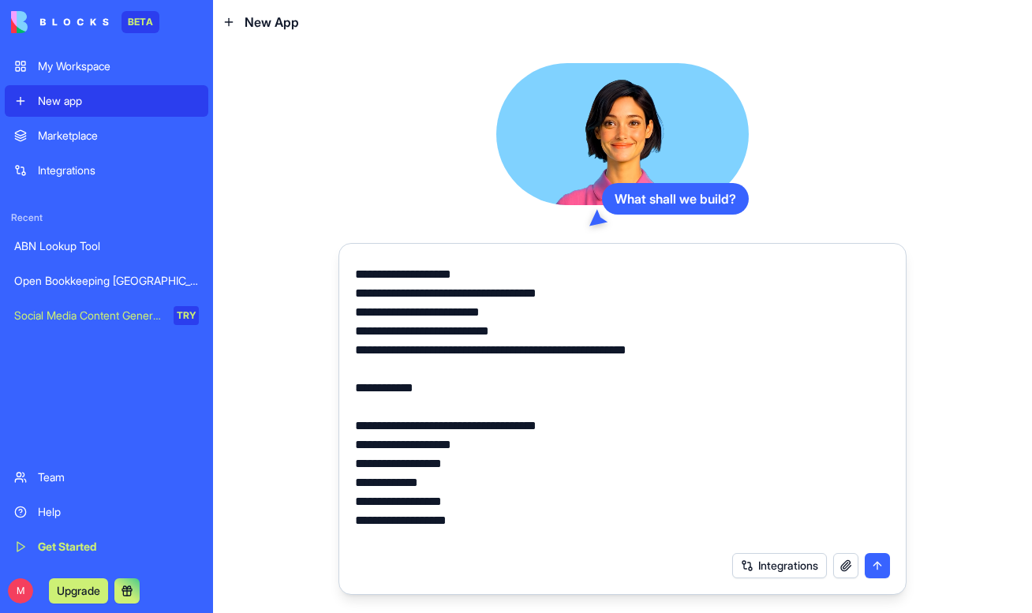
click at [452, 347] on textarea at bounding box center [622, 402] width 535 height 284
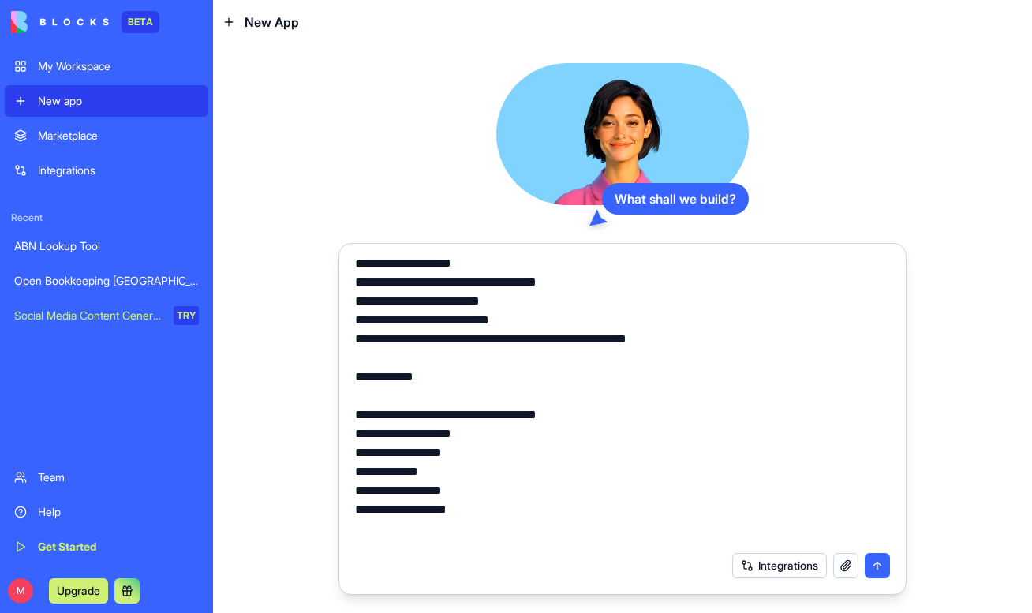
scroll to position [899, 0]
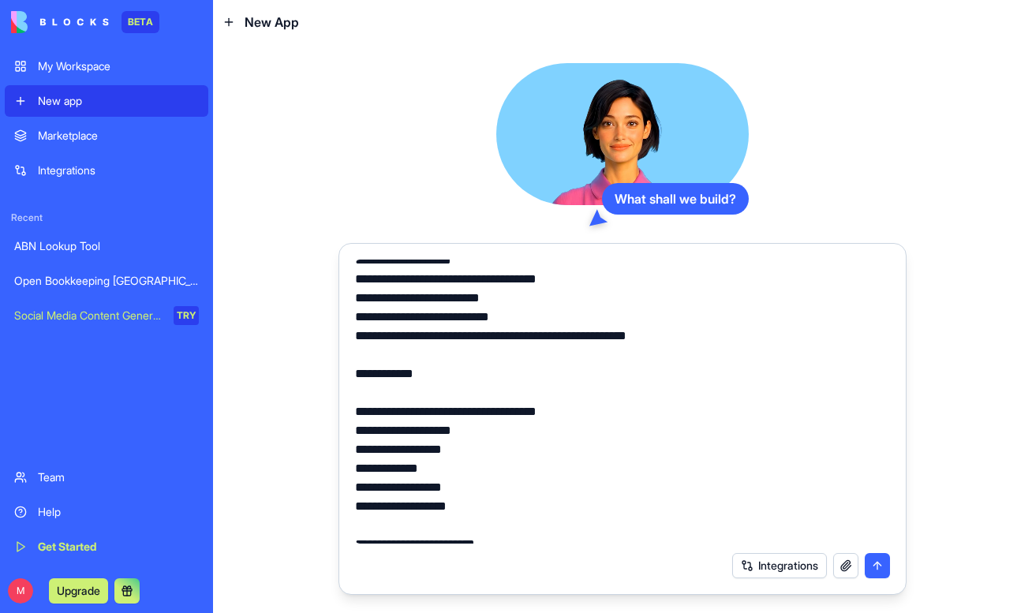
click at [444, 358] on textarea at bounding box center [622, 402] width 535 height 284
click at [454, 373] on textarea at bounding box center [622, 402] width 535 height 284
click at [453, 358] on textarea at bounding box center [622, 402] width 535 height 284
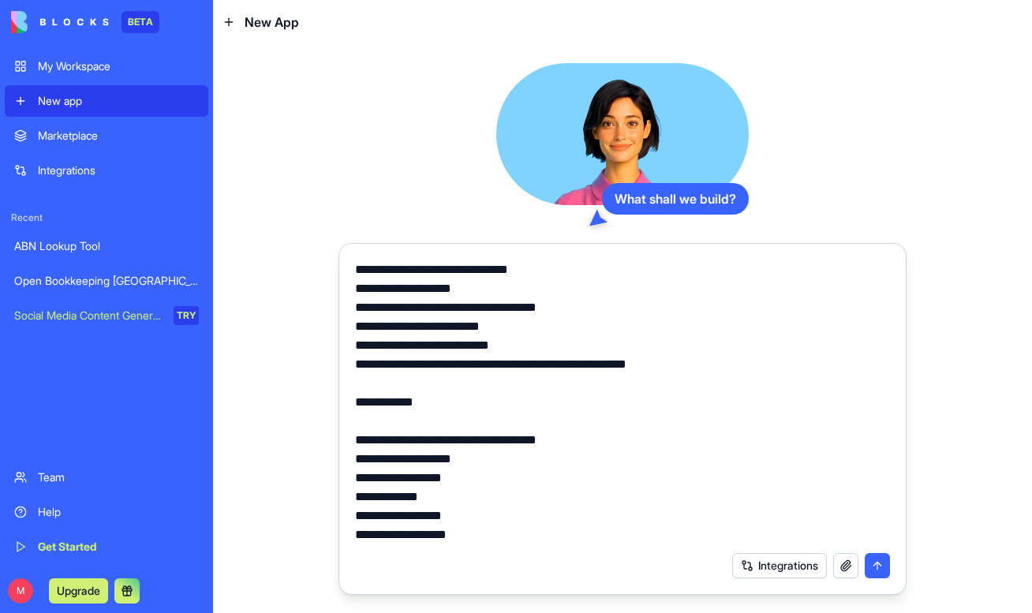
scroll to position [863, 0]
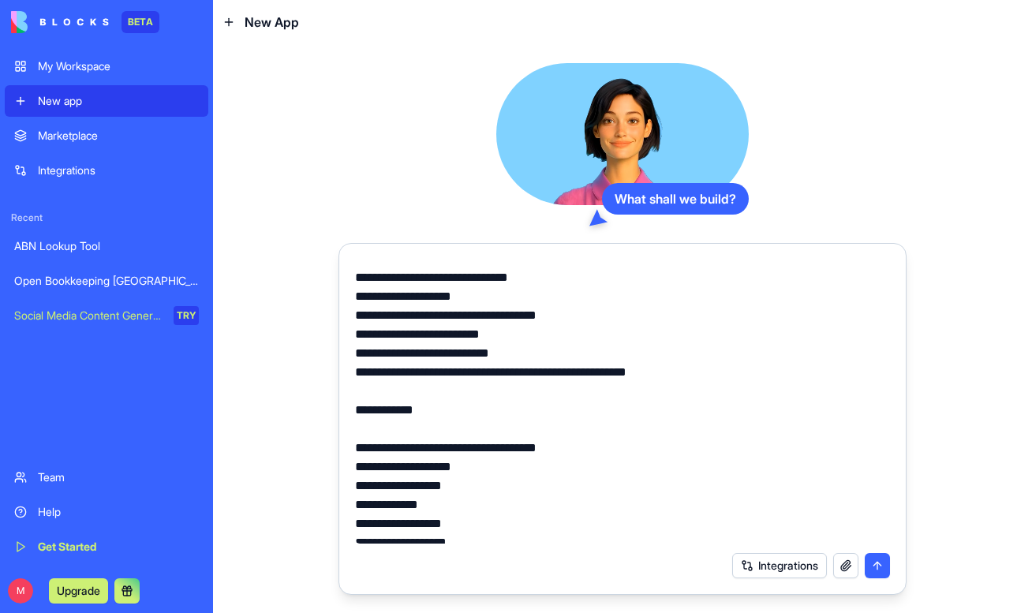
click at [474, 342] on textarea at bounding box center [622, 402] width 535 height 284
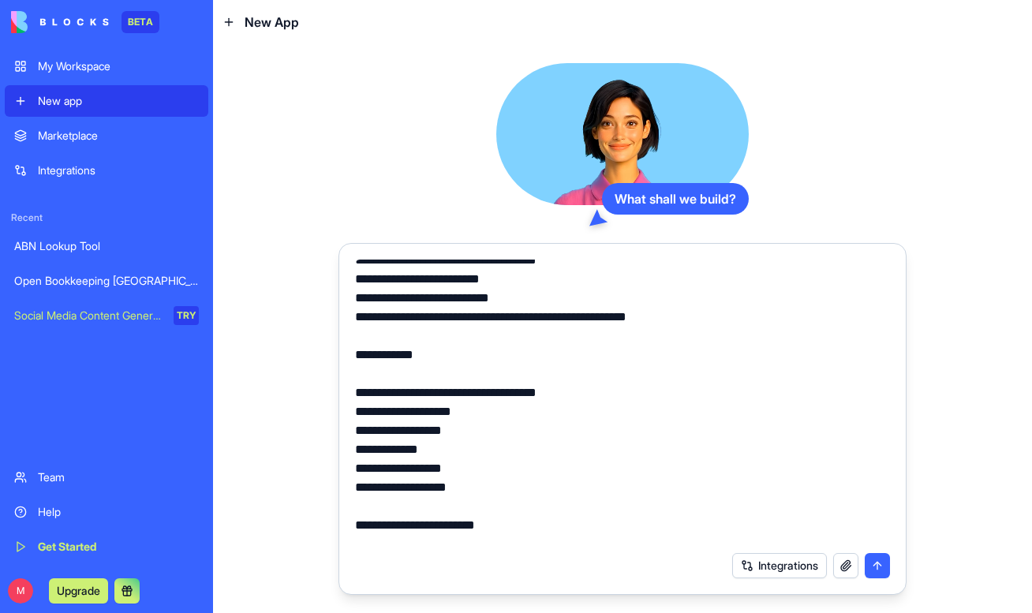
scroll to position [945, 0]
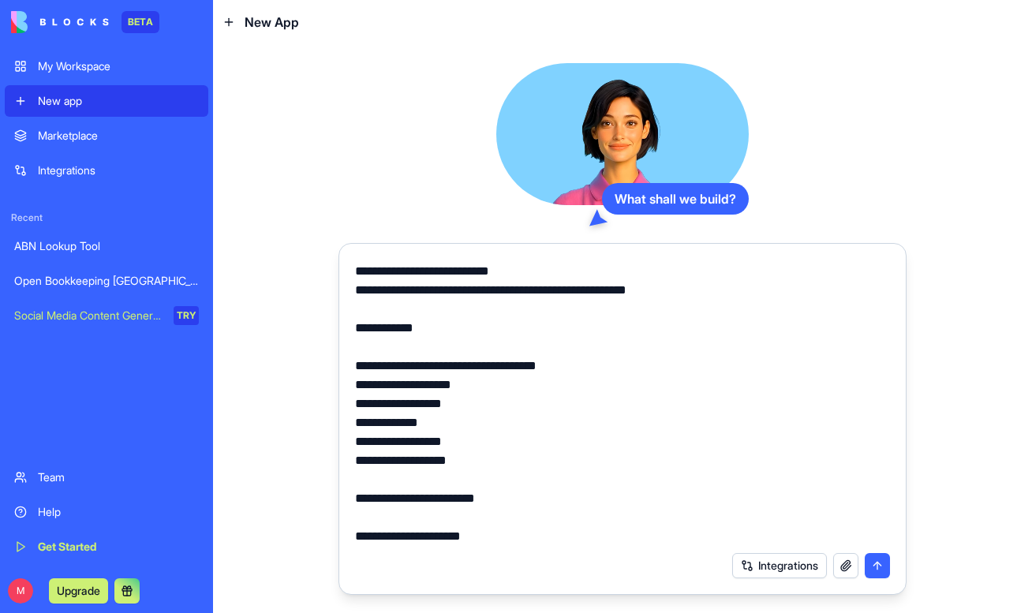
click at [549, 353] on textarea at bounding box center [622, 402] width 535 height 284
click at [462, 357] on textarea at bounding box center [622, 402] width 535 height 284
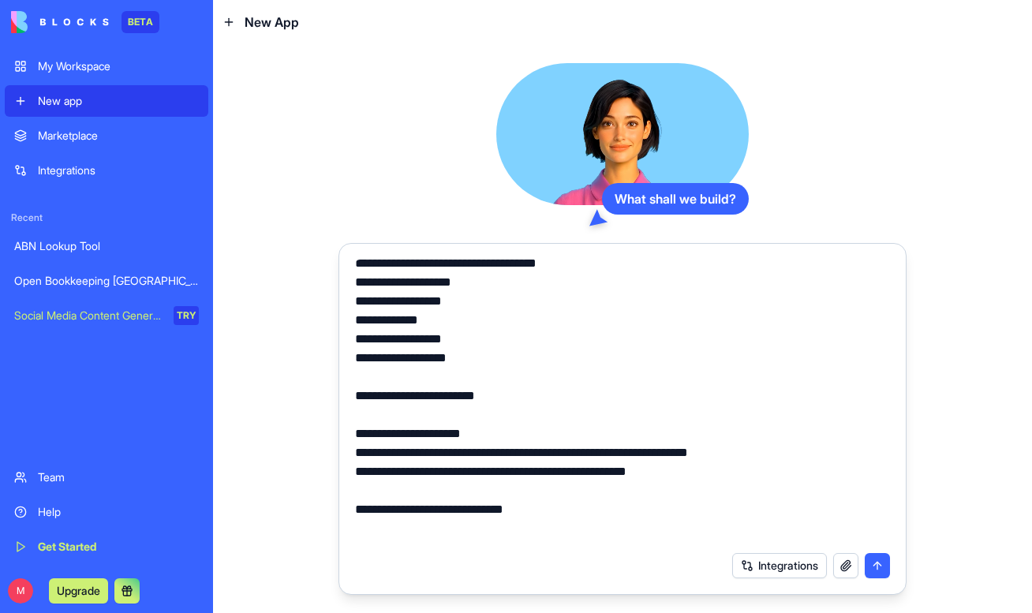
scroll to position [1149, 0]
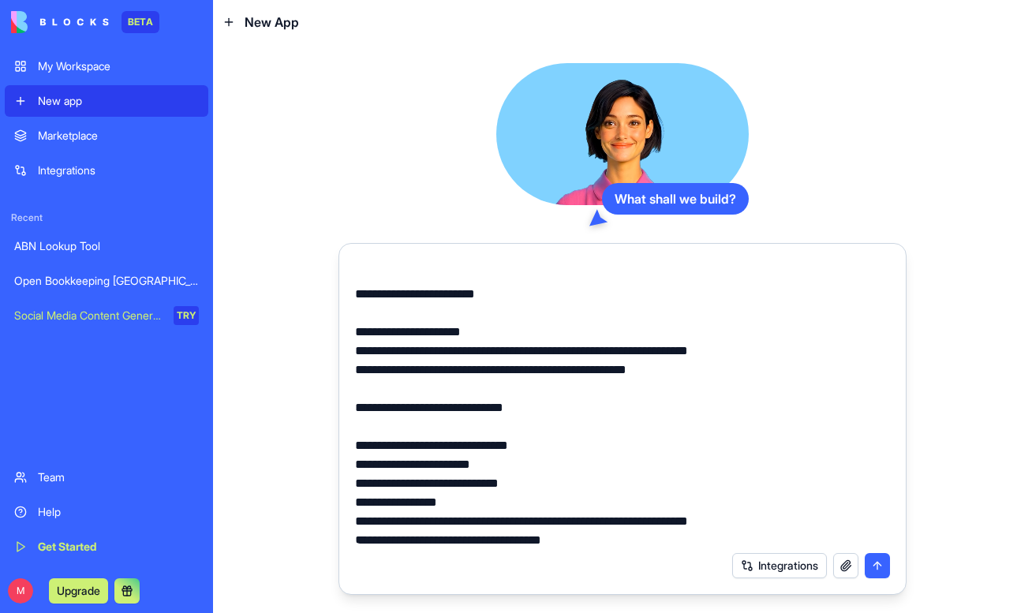
click at [535, 416] on textarea at bounding box center [622, 402] width 535 height 284
click at [602, 416] on textarea at bounding box center [622, 402] width 535 height 284
click at [519, 406] on textarea at bounding box center [622, 402] width 535 height 284
click at [462, 399] on textarea at bounding box center [622, 402] width 535 height 284
click at [544, 407] on textarea at bounding box center [622, 402] width 535 height 284
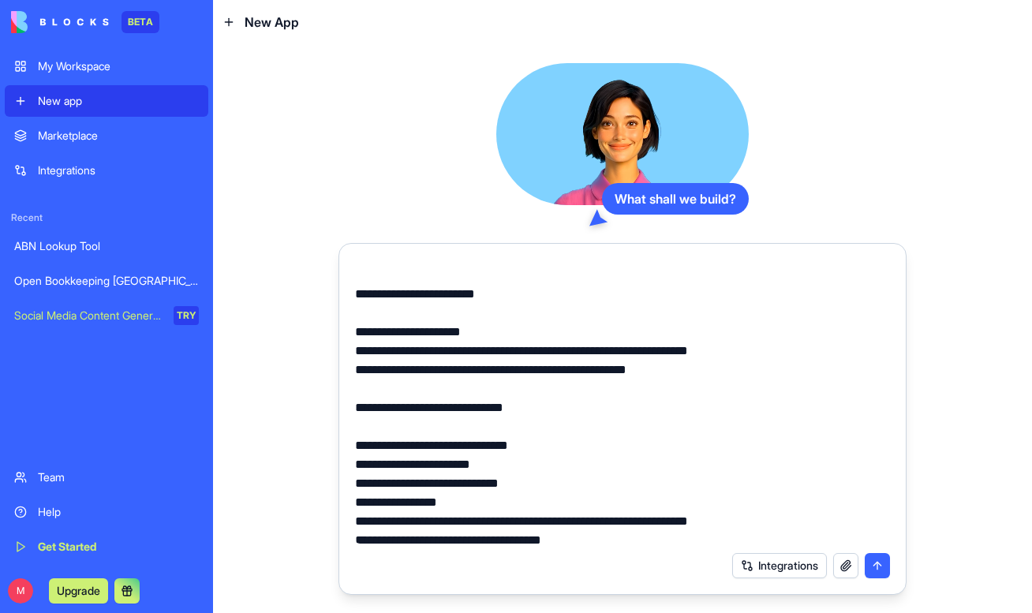
click at [645, 394] on textarea at bounding box center [622, 402] width 535 height 284
click at [492, 407] on textarea at bounding box center [622, 402] width 535 height 284
click at [679, 405] on textarea at bounding box center [622, 402] width 535 height 284
click at [753, 410] on textarea at bounding box center [622, 402] width 535 height 284
drag, startPoint x: 773, startPoint y: 410, endPoint x: 389, endPoint y: 408, distance: 383.6
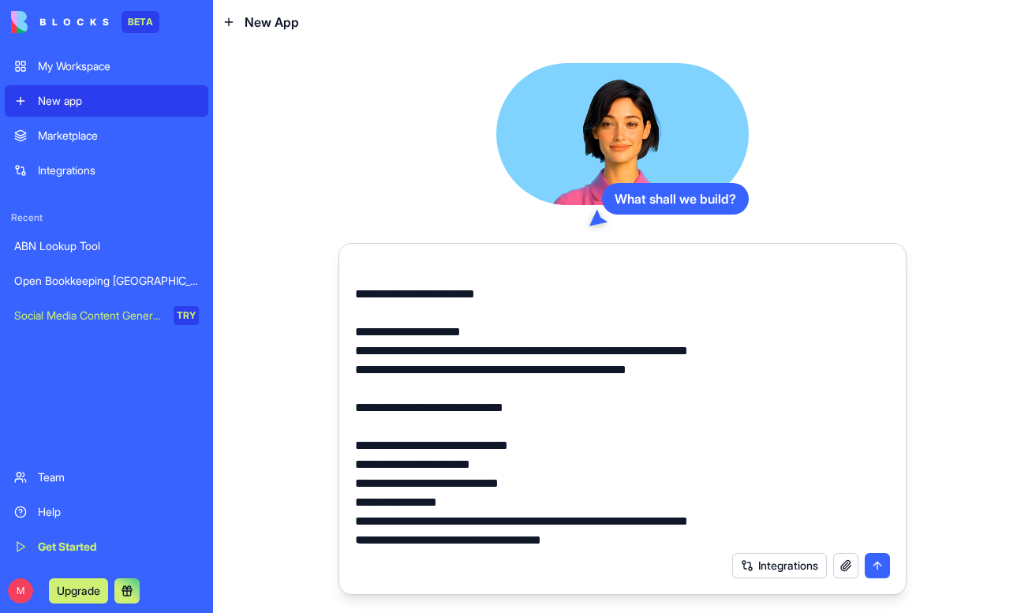
click at [389, 408] on textarea at bounding box center [622, 402] width 535 height 284
click at [596, 387] on textarea at bounding box center [622, 402] width 535 height 284
click at [700, 420] on textarea at bounding box center [622, 402] width 535 height 284
drag, startPoint x: 694, startPoint y: 433, endPoint x: 373, endPoint y: 394, distance: 323.6
click at [373, 394] on textarea at bounding box center [622, 402] width 535 height 284
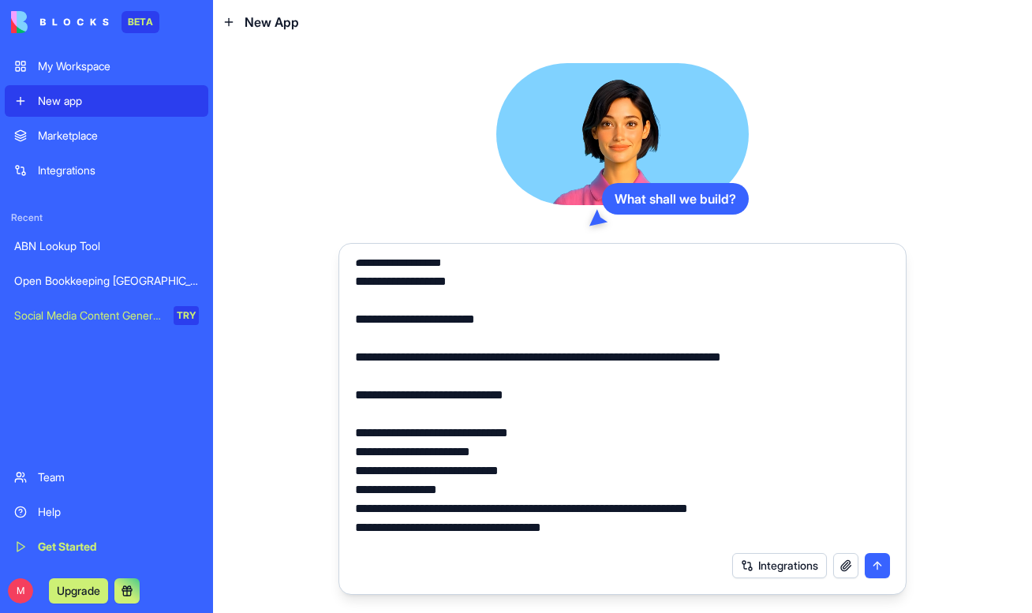
scroll to position [1188, 0]
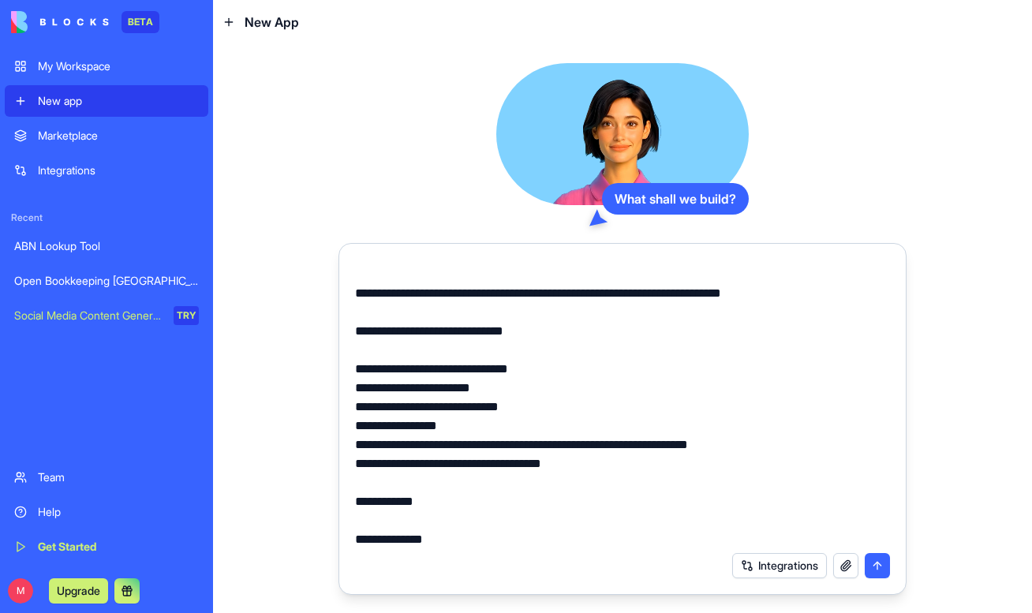
click at [523, 388] on textarea at bounding box center [622, 402] width 535 height 284
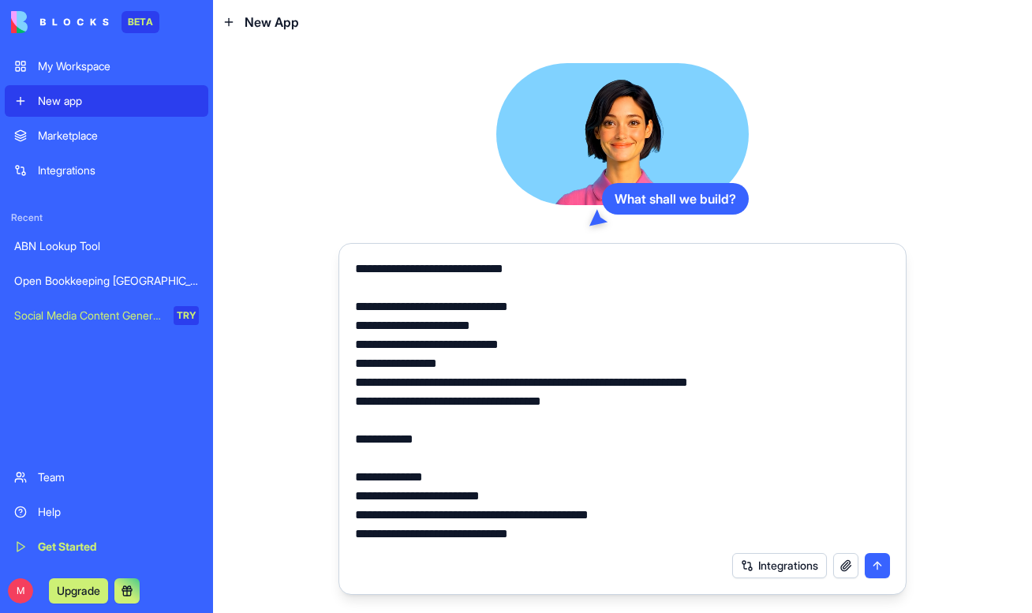
scroll to position [1260, 0]
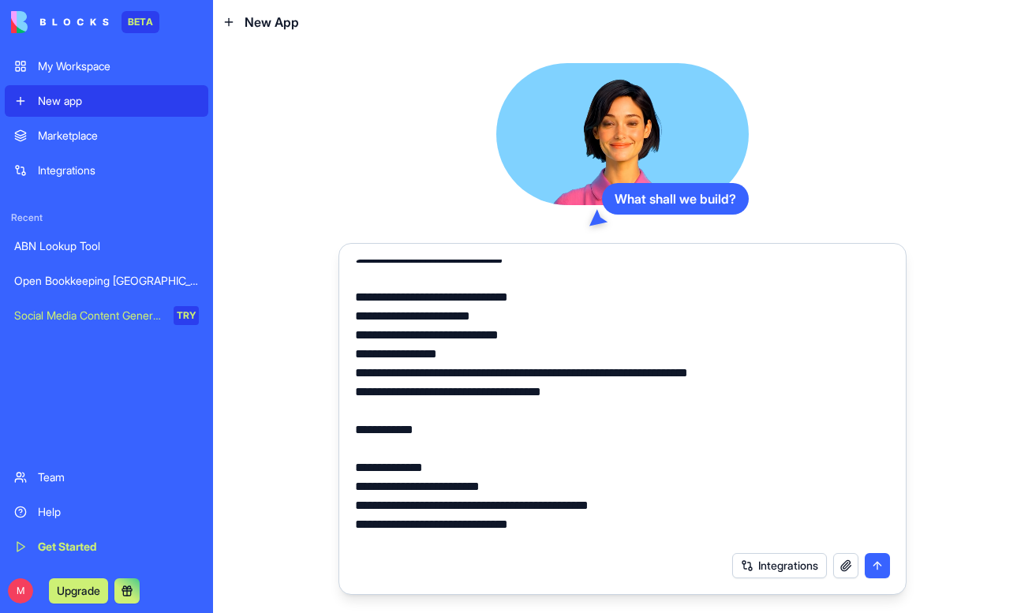
click at [480, 378] on textarea at bounding box center [622, 402] width 535 height 284
click at [590, 311] on textarea at bounding box center [622, 402] width 535 height 284
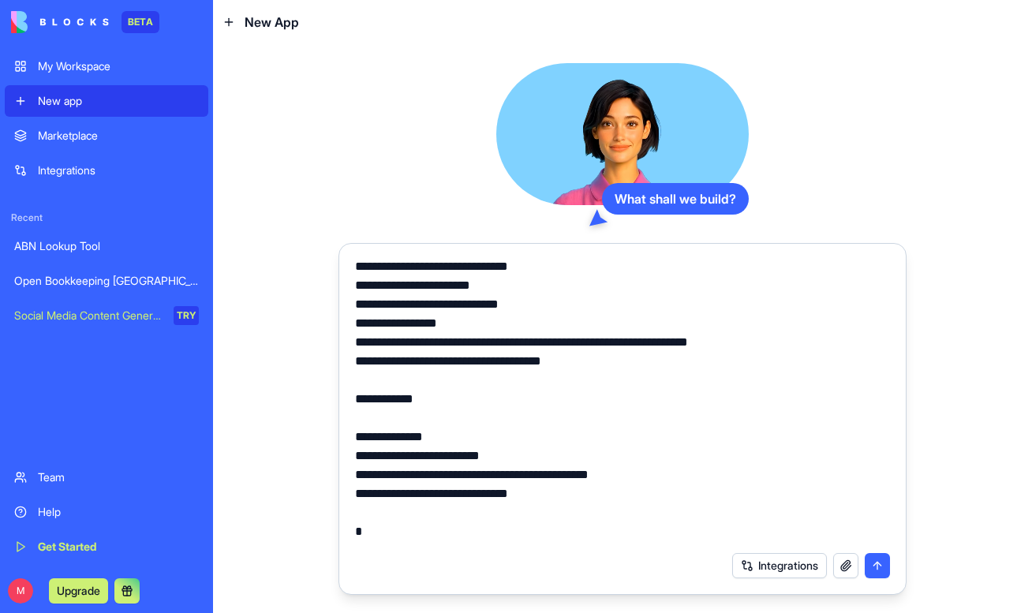
click at [508, 339] on textarea at bounding box center [622, 402] width 535 height 284
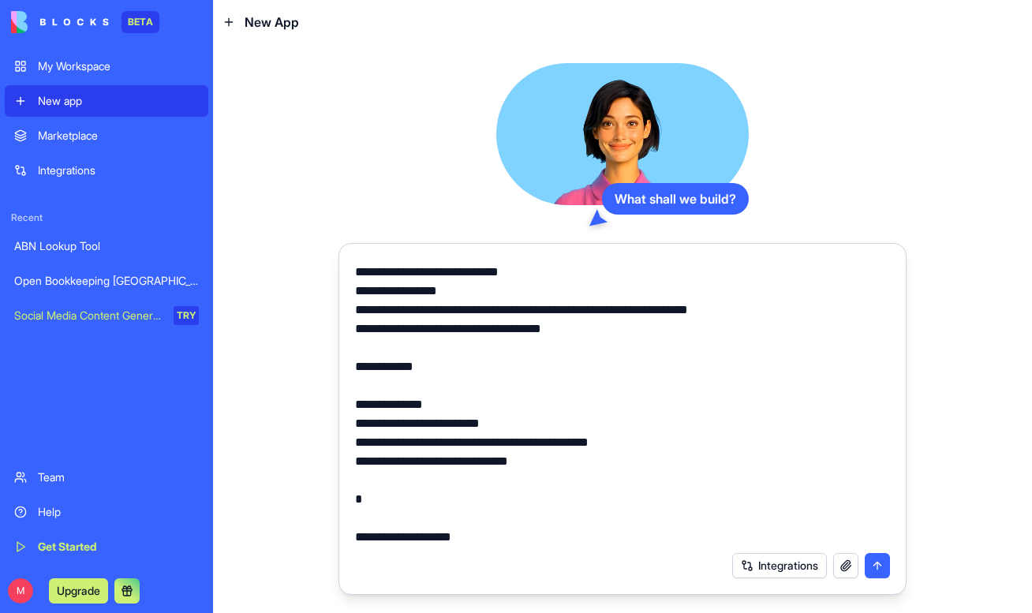
scroll to position [1324, 0]
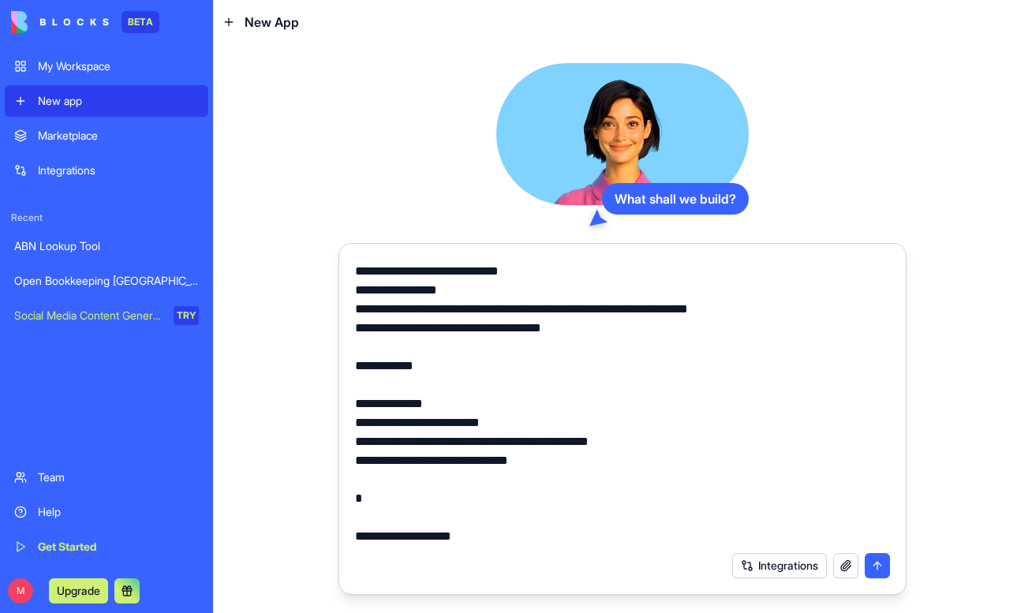
click at [483, 343] on textarea at bounding box center [622, 402] width 535 height 284
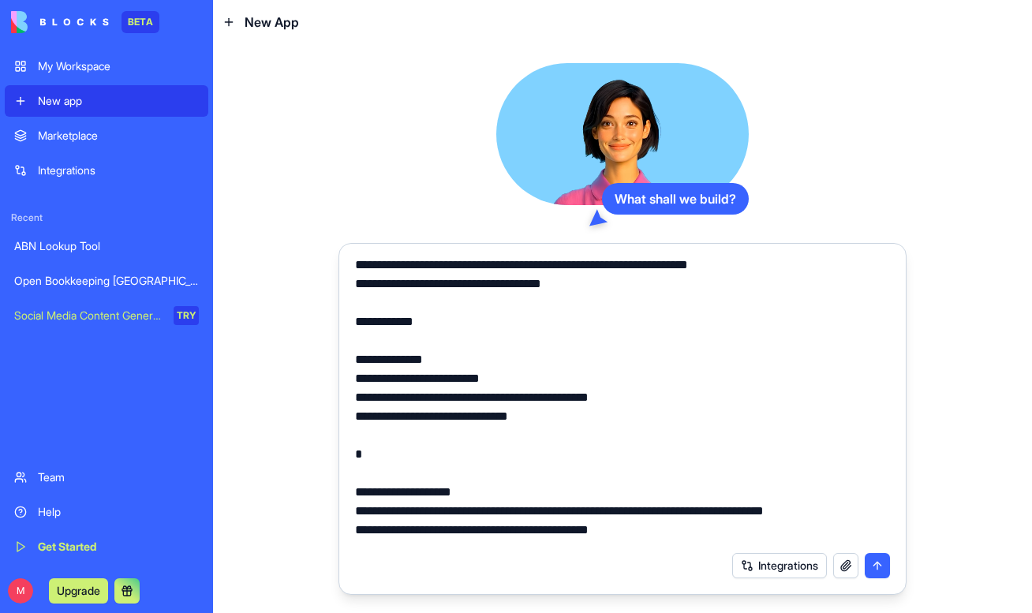
scroll to position [1381, 0]
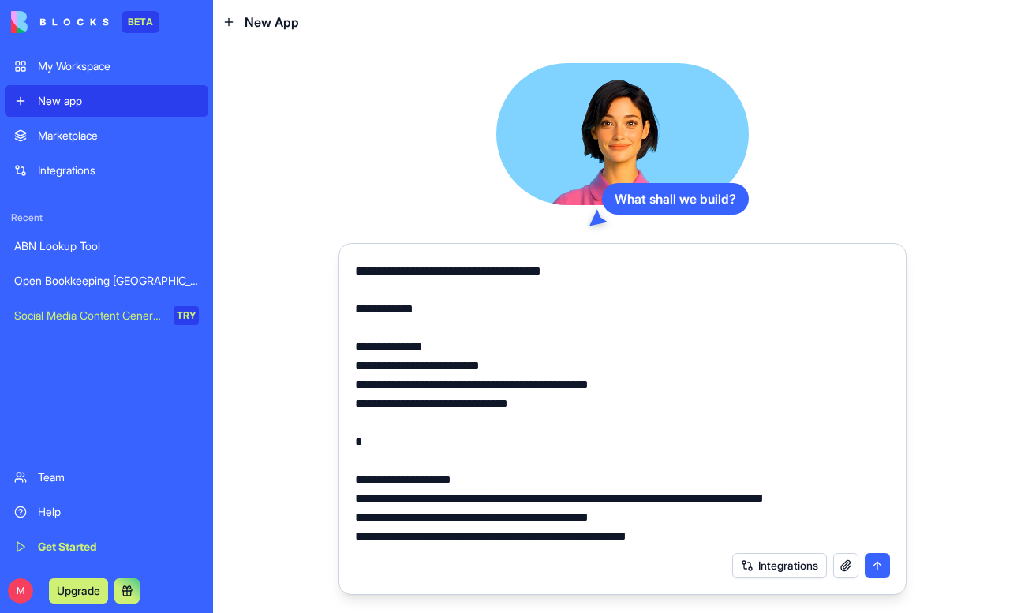
click at [530, 337] on textarea at bounding box center [622, 402] width 535 height 284
click at [594, 334] on textarea at bounding box center [622, 402] width 535 height 284
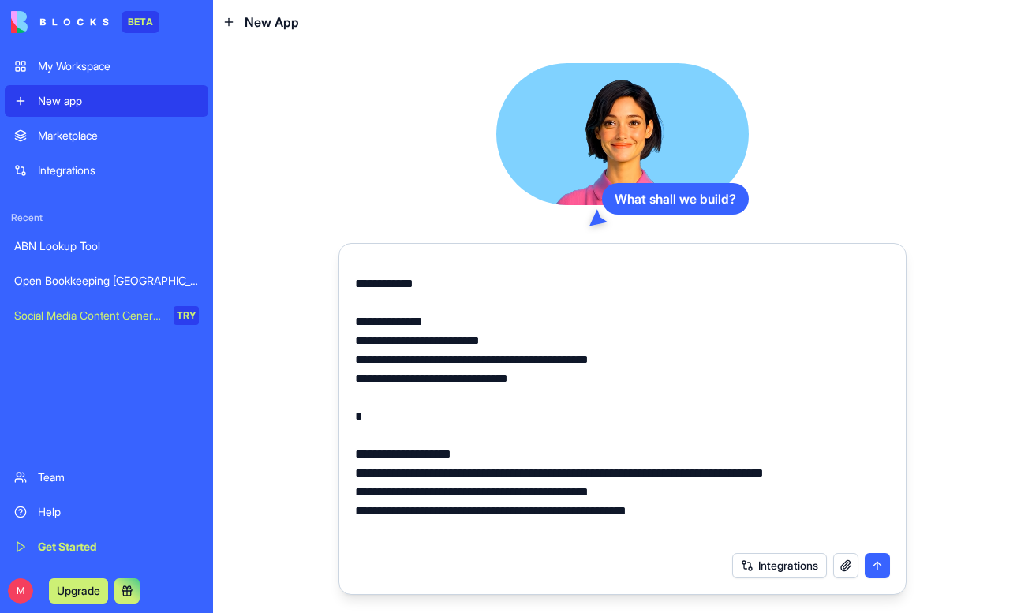
scroll to position [1425, 0]
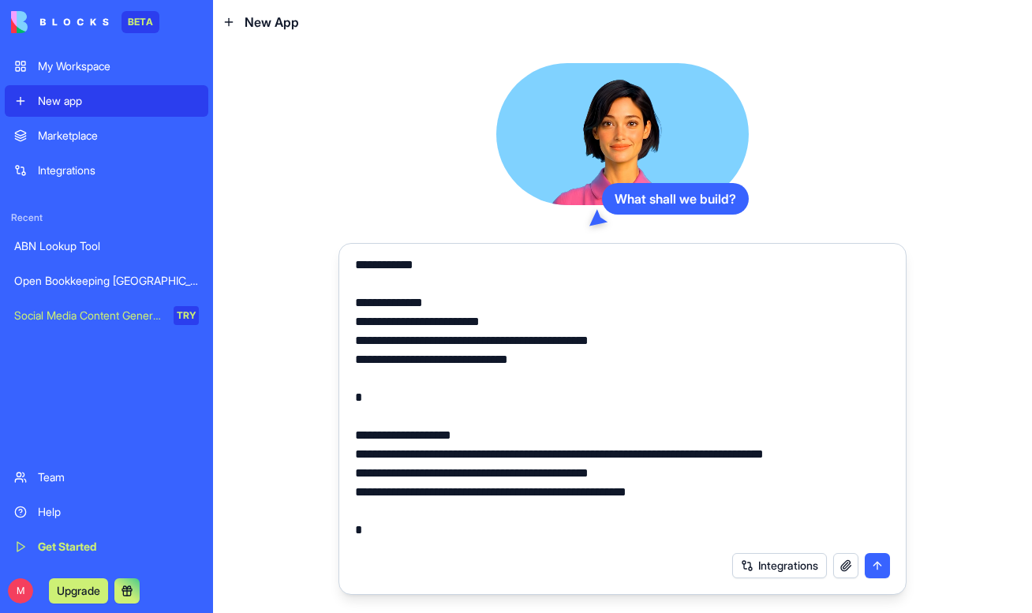
click at [541, 371] on textarea at bounding box center [622, 402] width 535 height 284
click at [463, 362] on textarea at bounding box center [622, 402] width 535 height 284
click at [539, 384] on textarea at bounding box center [622, 402] width 535 height 284
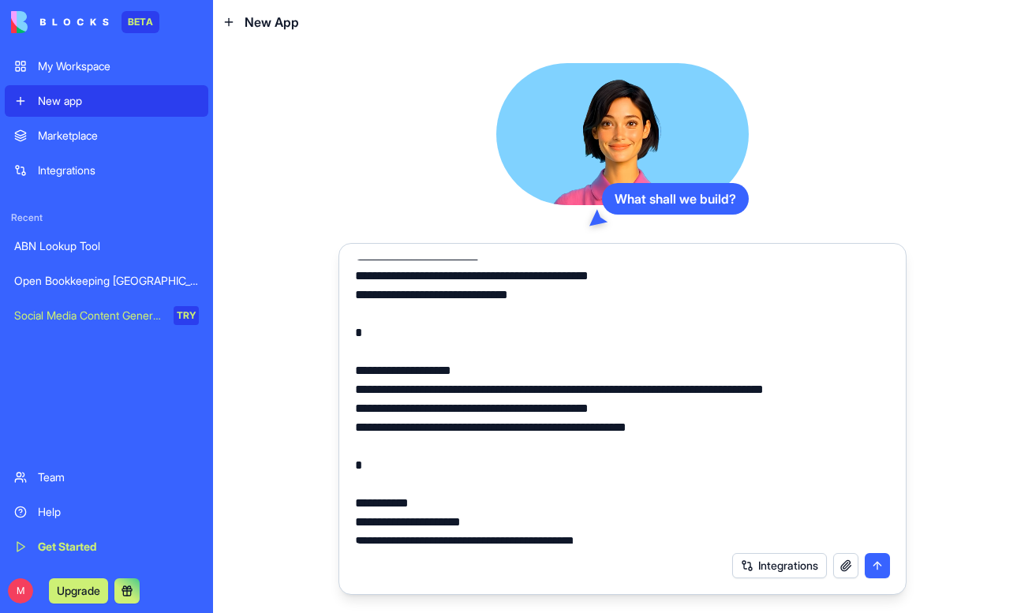
click at [515, 420] on textarea at bounding box center [622, 402] width 535 height 284
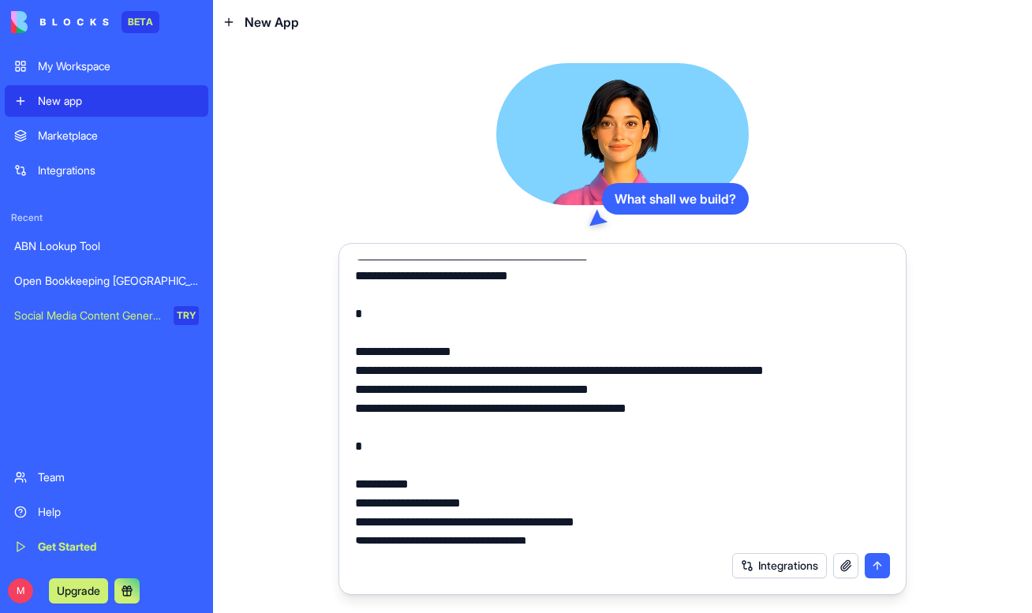
click at [624, 411] on textarea at bounding box center [622, 402] width 535 height 284
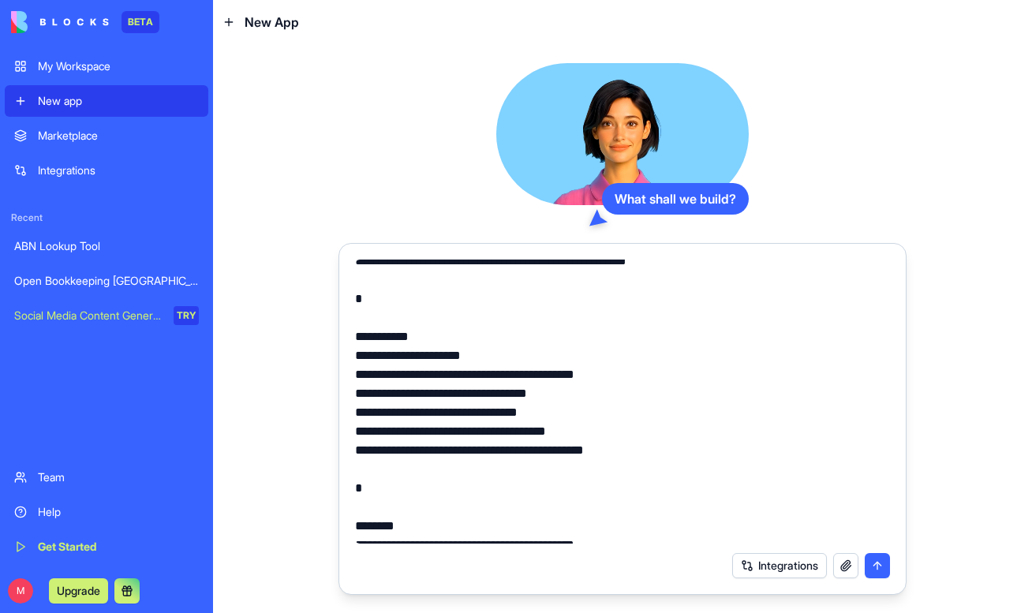
click at [478, 415] on textarea at bounding box center [622, 402] width 535 height 284
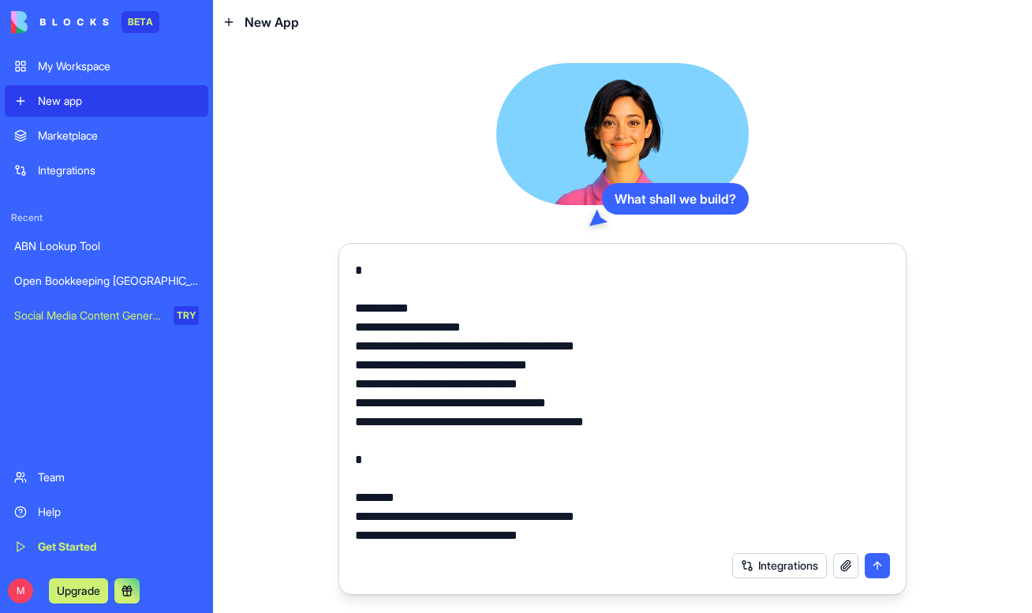
scroll to position [1699, 0]
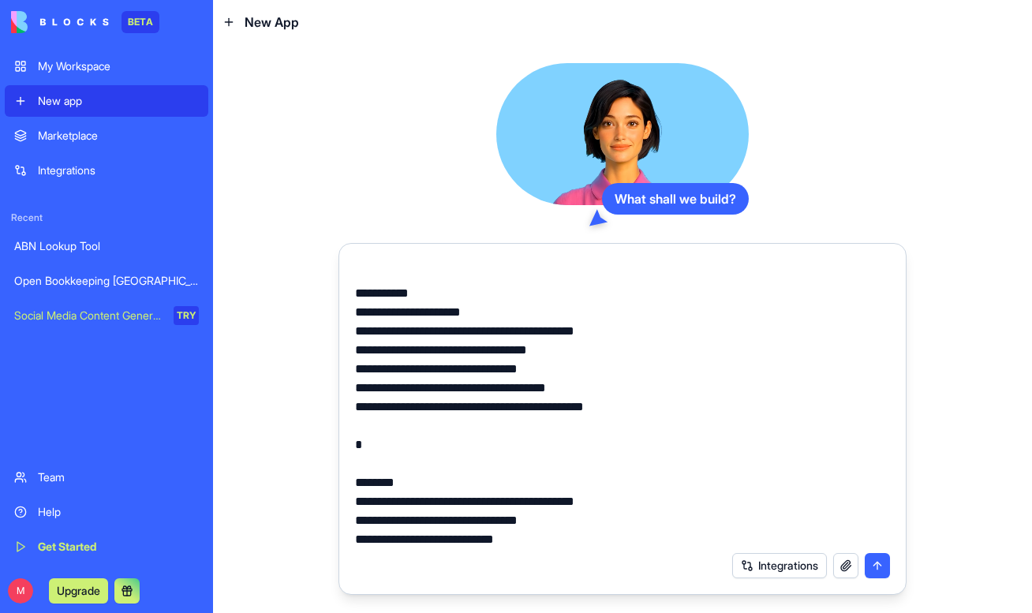
click at [471, 393] on textarea at bounding box center [622, 402] width 535 height 284
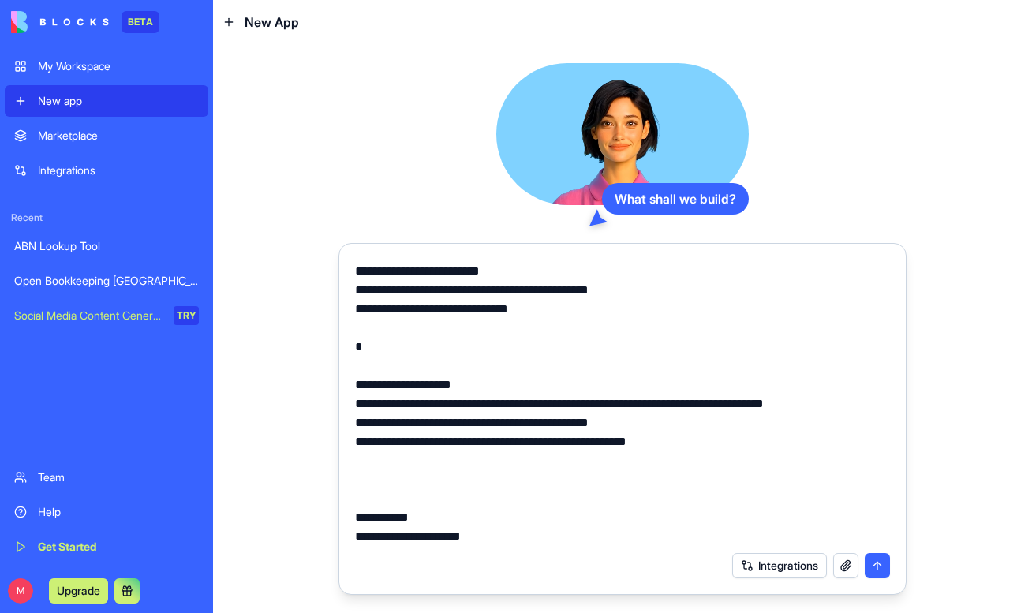
drag, startPoint x: 403, startPoint y: 313, endPoint x: 332, endPoint y: 313, distance: 71.8
type textarea "**********"
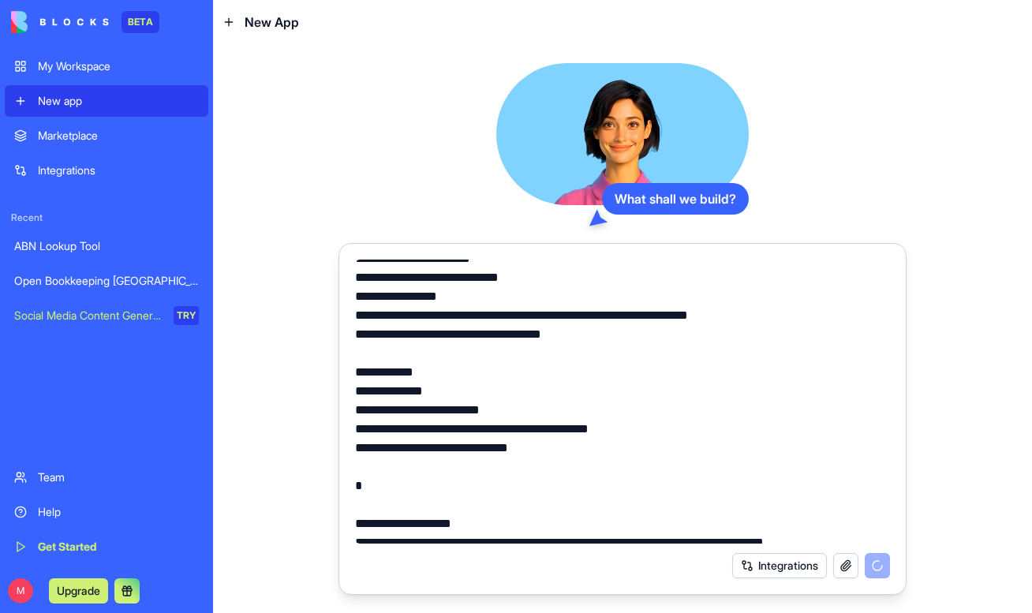
scroll to position [1325, 0]
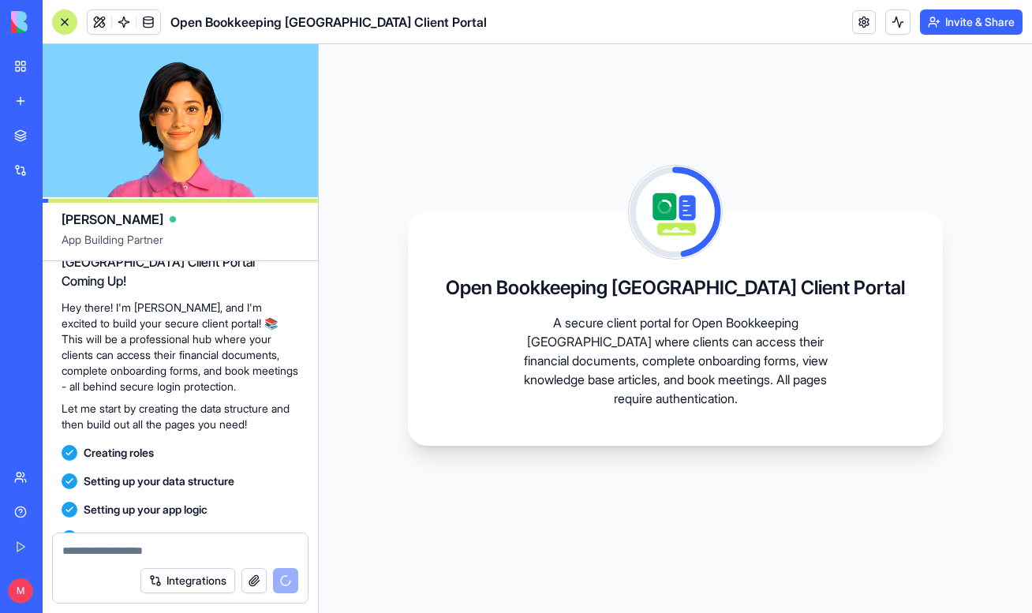
scroll to position [1432, 0]
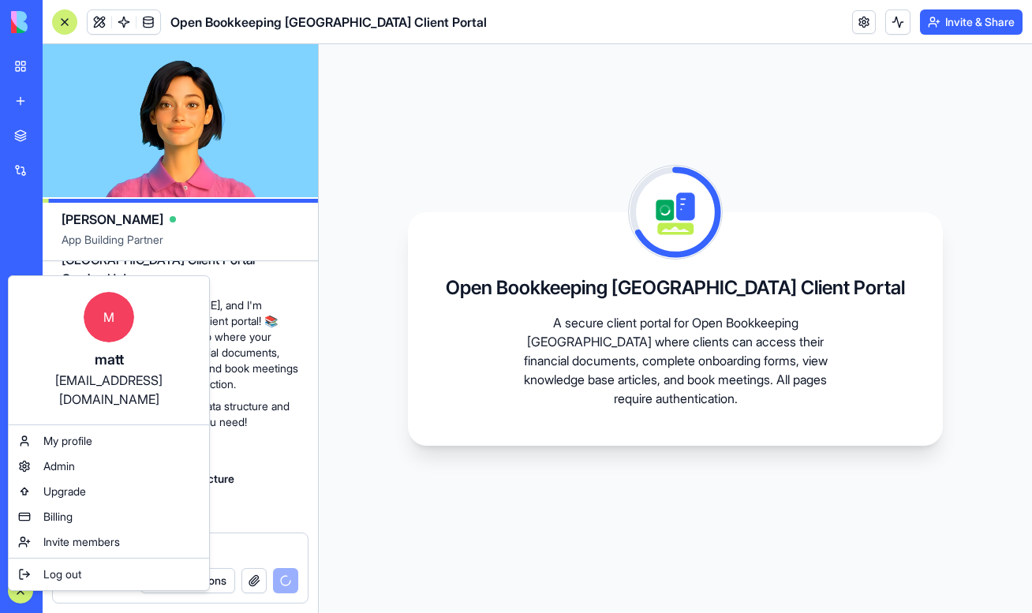
click at [376, 380] on html "BETA My Workspace New app Marketplace Integrations Recent ABN Lookup Tool Open …" at bounding box center [516, 306] width 1032 height 613
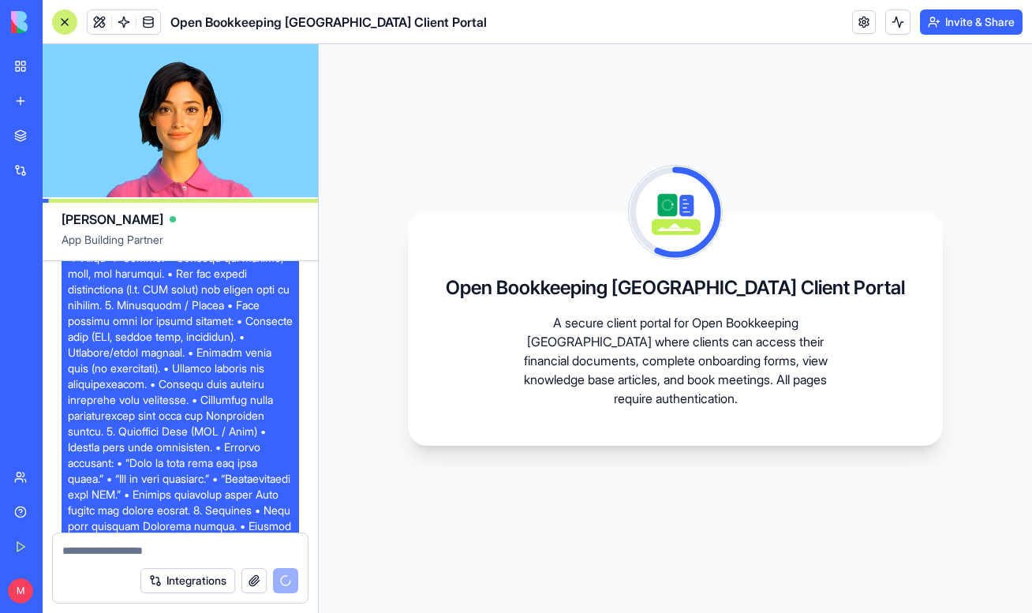
scroll to position [356, 0]
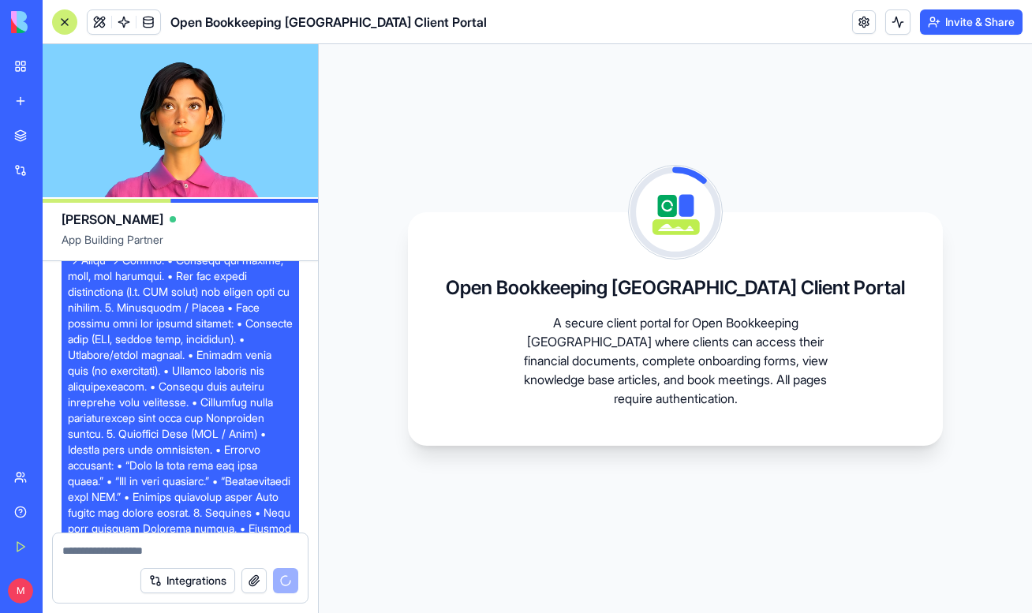
click at [93, 591] on button "Upgrade" at bounding box center [78, 591] width 59 height 25
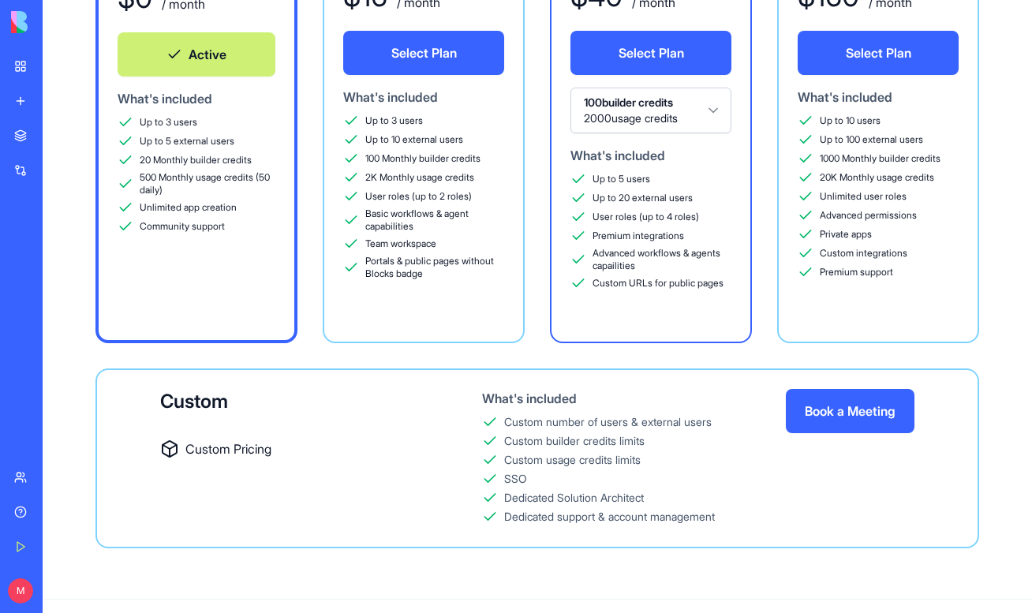
scroll to position [245, 0]
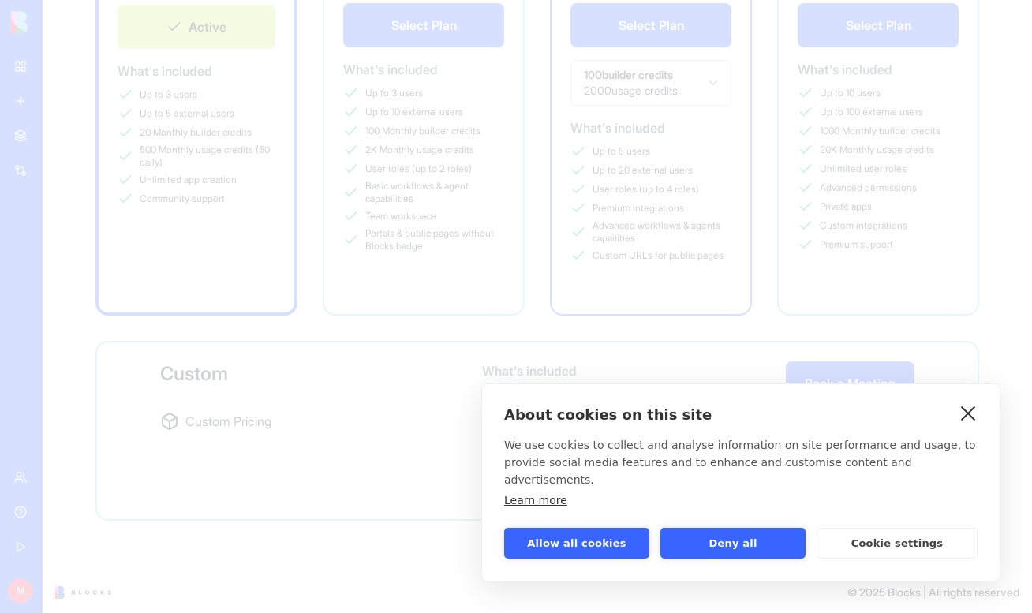
click at [963, 425] on link "close" at bounding box center [969, 412] width 24 height 25
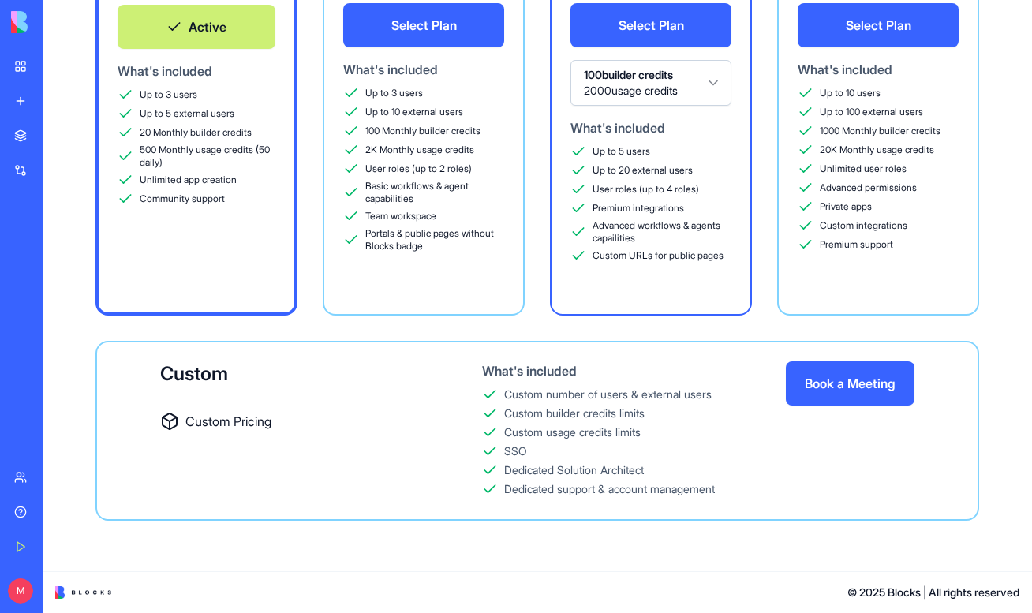
scroll to position [0, 0]
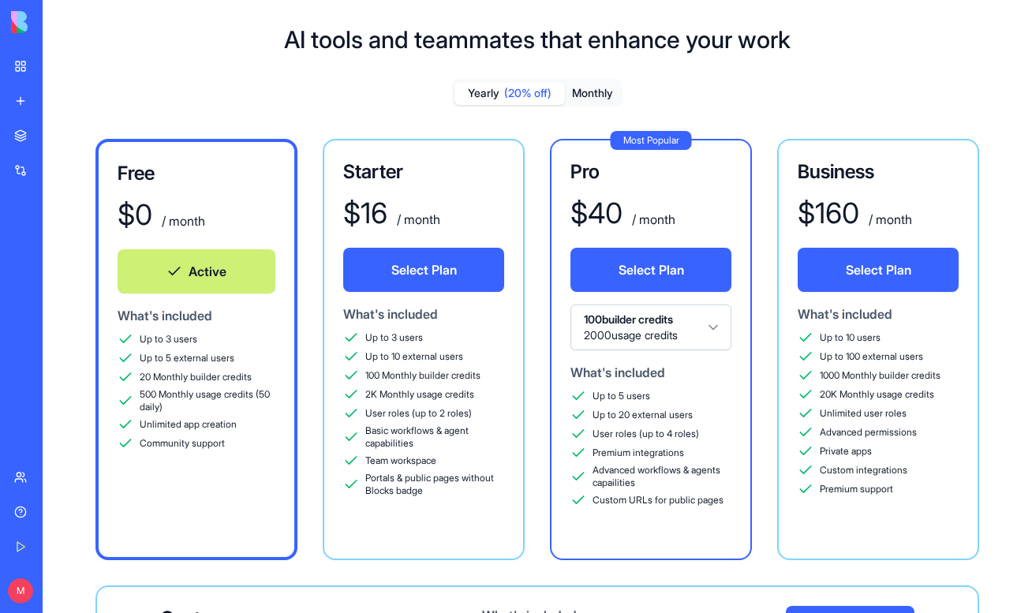
click at [58, 313] on div "Open Bookkeeping [GEOGRAPHIC_DATA] Client Portal" at bounding box center [36, 316] width 44 height 16
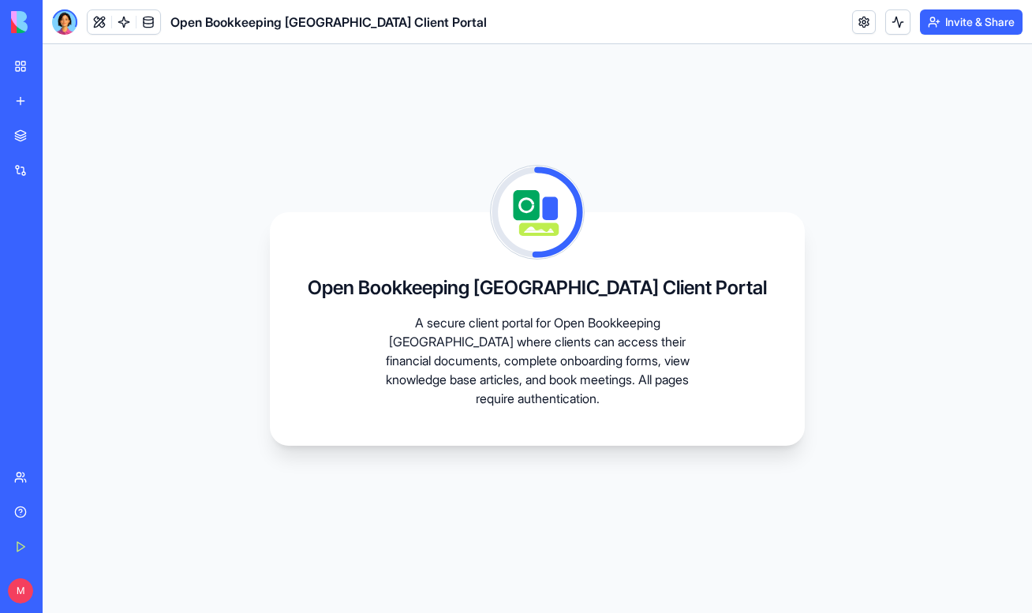
click at [276, 233] on div "Open Bookkeeping [GEOGRAPHIC_DATA] Client Portal A secure client portal for Ope…" at bounding box center [538, 328] width 990 height 569
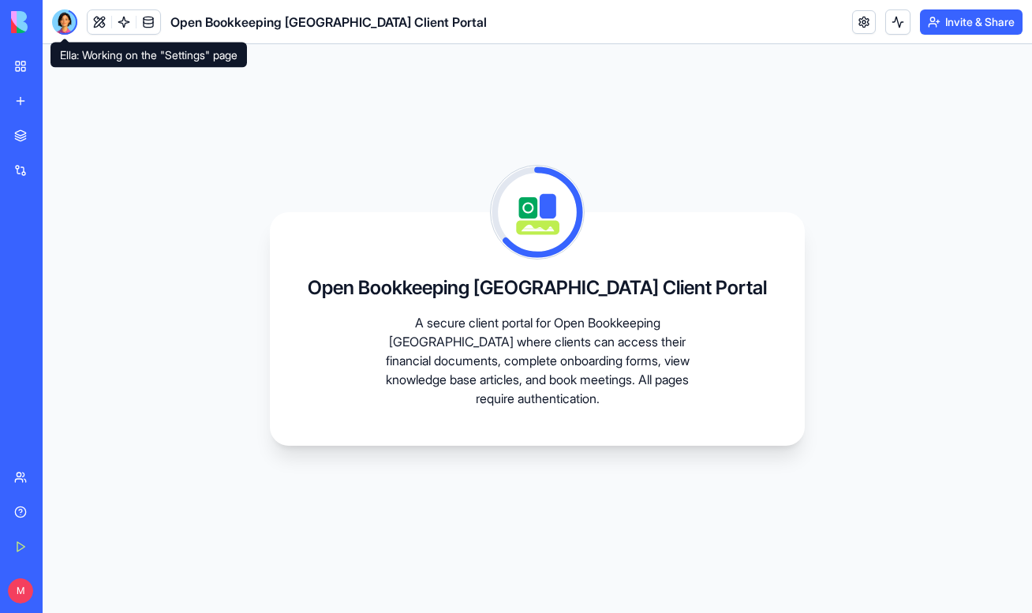
click at [60, 25] on div at bounding box center [64, 21] width 25 height 25
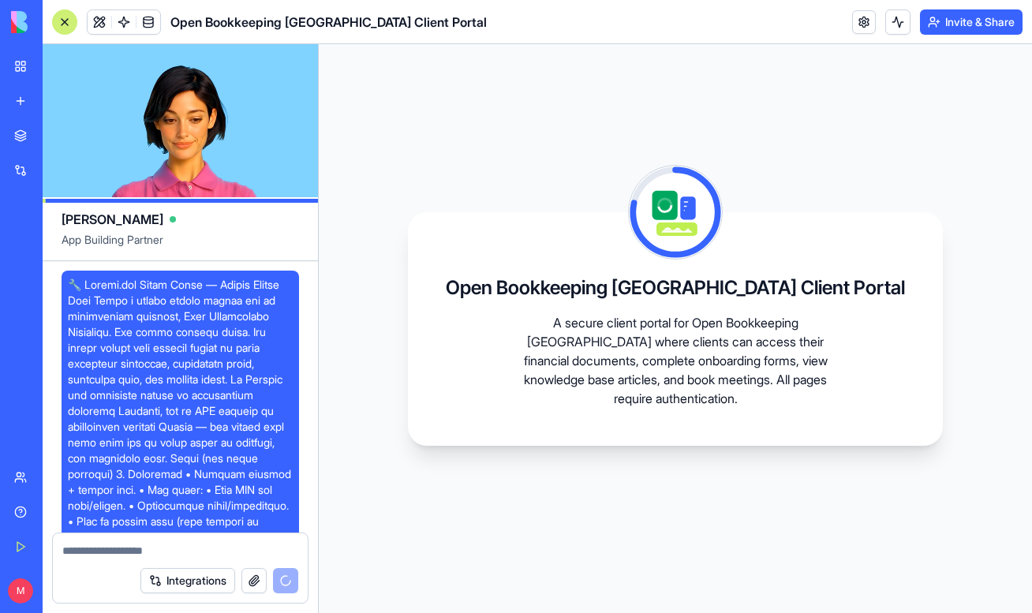
copy span "🔧 Loremi.dol Sitam Conse — Adipis Elitse Doei Tempo i utlabo etdolo magnaa eni …"
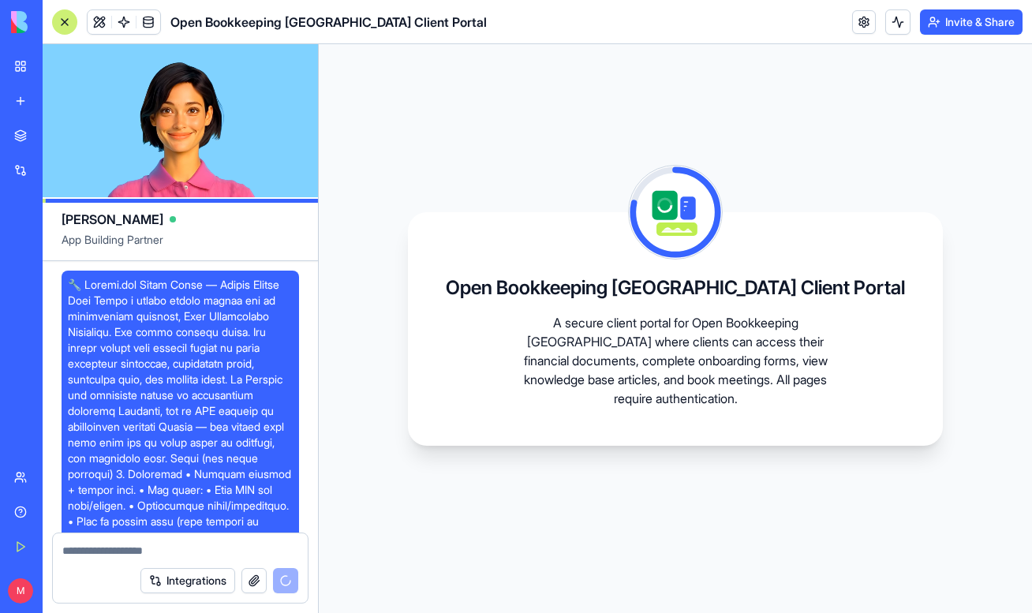
drag, startPoint x: 237, startPoint y: 372, endPoint x: 66, endPoint y: 281, distance: 193.2
click at [366, 184] on div "Open Bookkeeping [GEOGRAPHIC_DATA] Client Portal A secure client portal for Ope…" at bounding box center [676, 328] width 714 height 569
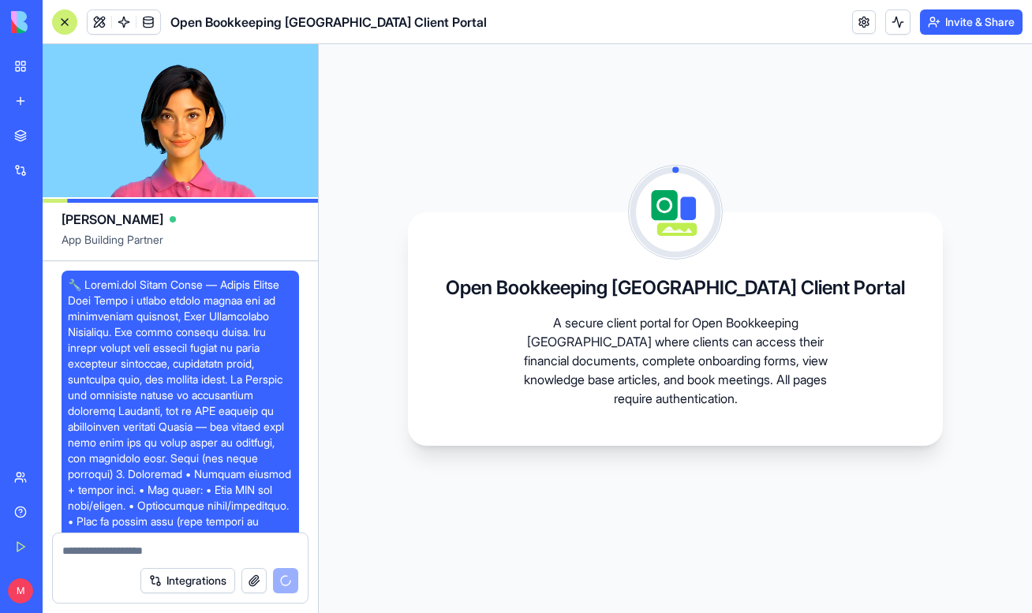
click at [63, 29] on div at bounding box center [64, 21] width 25 height 25
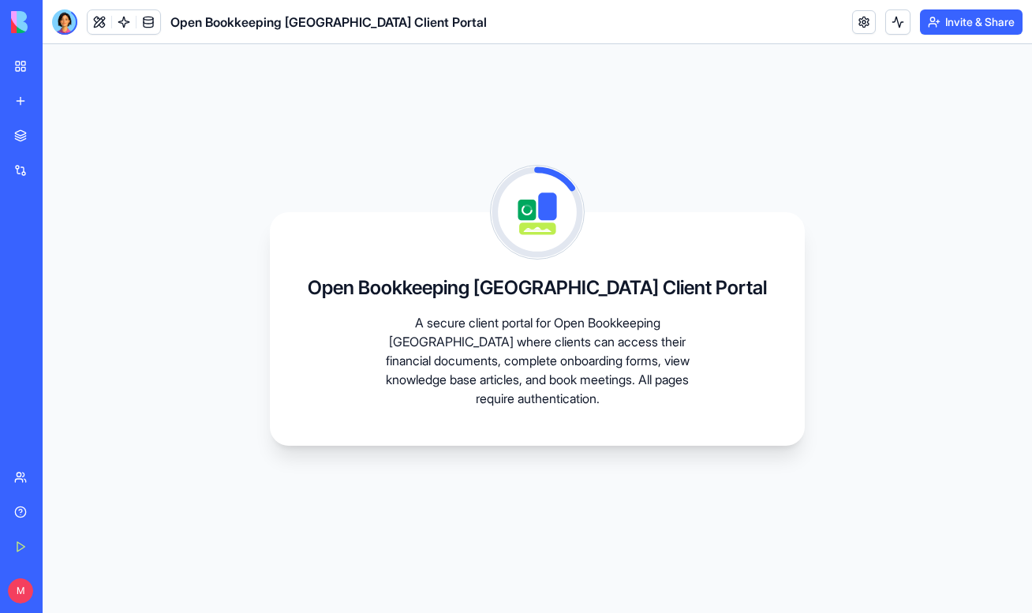
click at [30, 78] on link "My Workspace" at bounding box center [36, 67] width 63 height 32
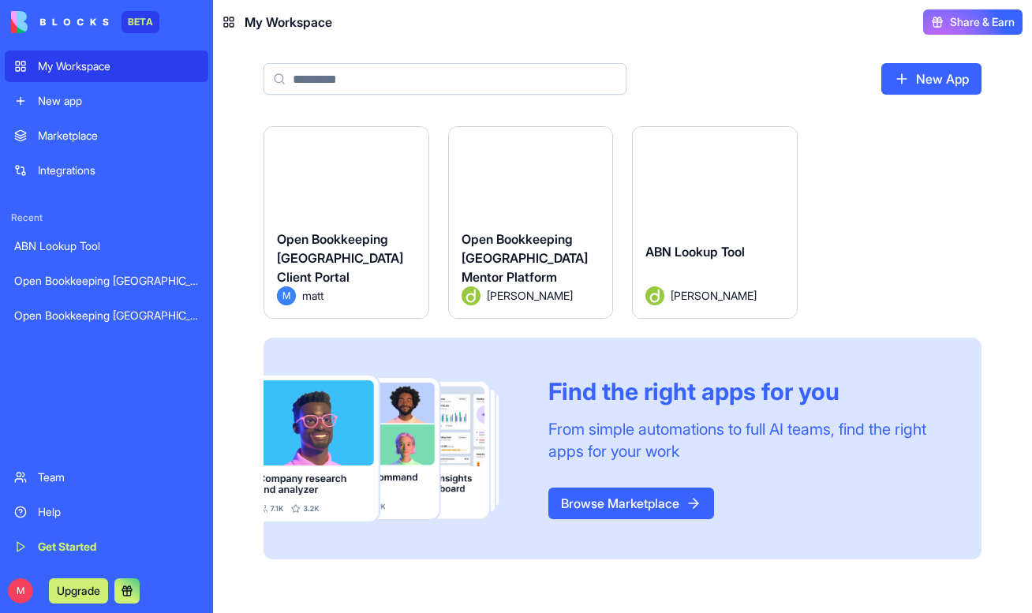
click at [409, 141] on html "BETA My Workspace New app Marketplace Integrations Recent ABN Lookup Tool Open …" at bounding box center [516, 306] width 1032 height 613
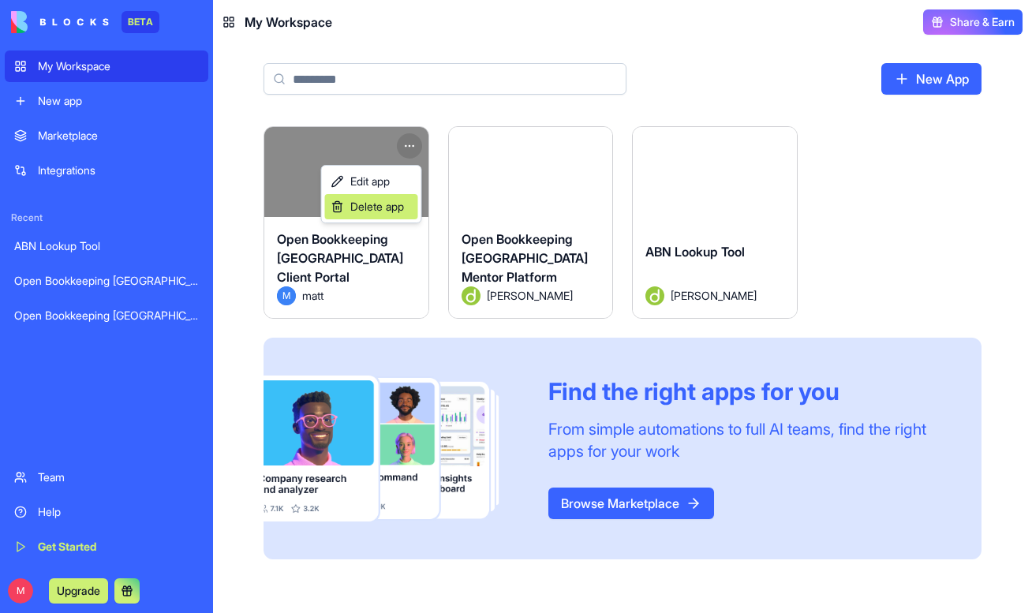
click at [384, 209] on span "Delete app" at bounding box center [377, 207] width 54 height 16
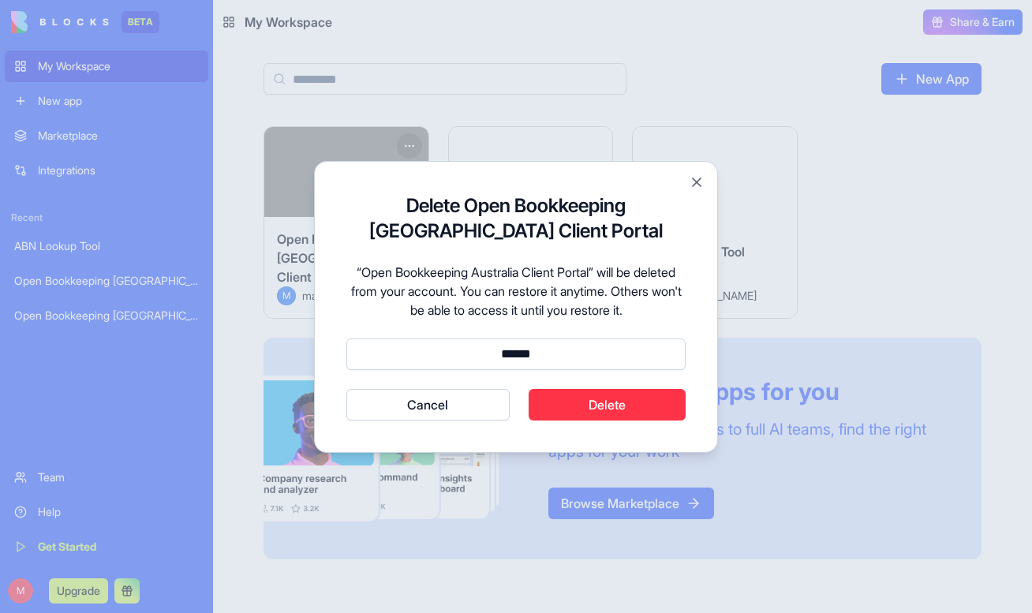
type input "******"
click at [614, 406] on button "Delete" at bounding box center [608, 405] width 158 height 32
